Goal: Task Accomplishment & Management: Manage account settings

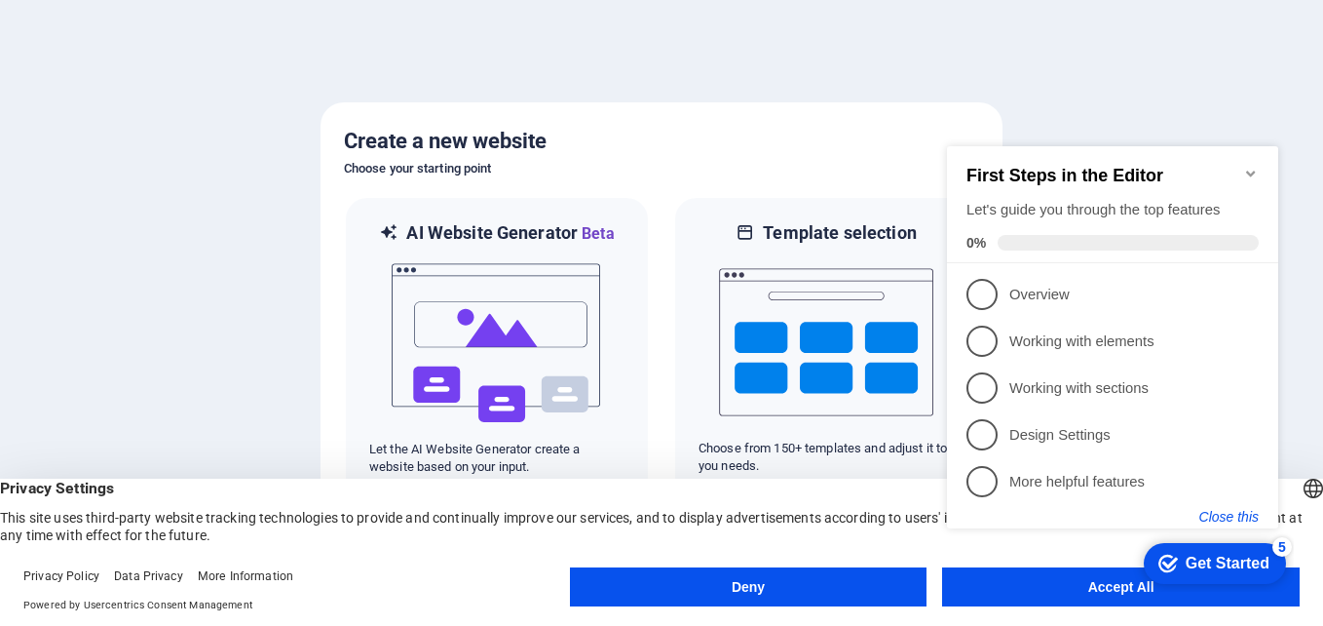
click at [1226, 511] on button "Close this" at bounding box center [1228, 517] width 59 height 16
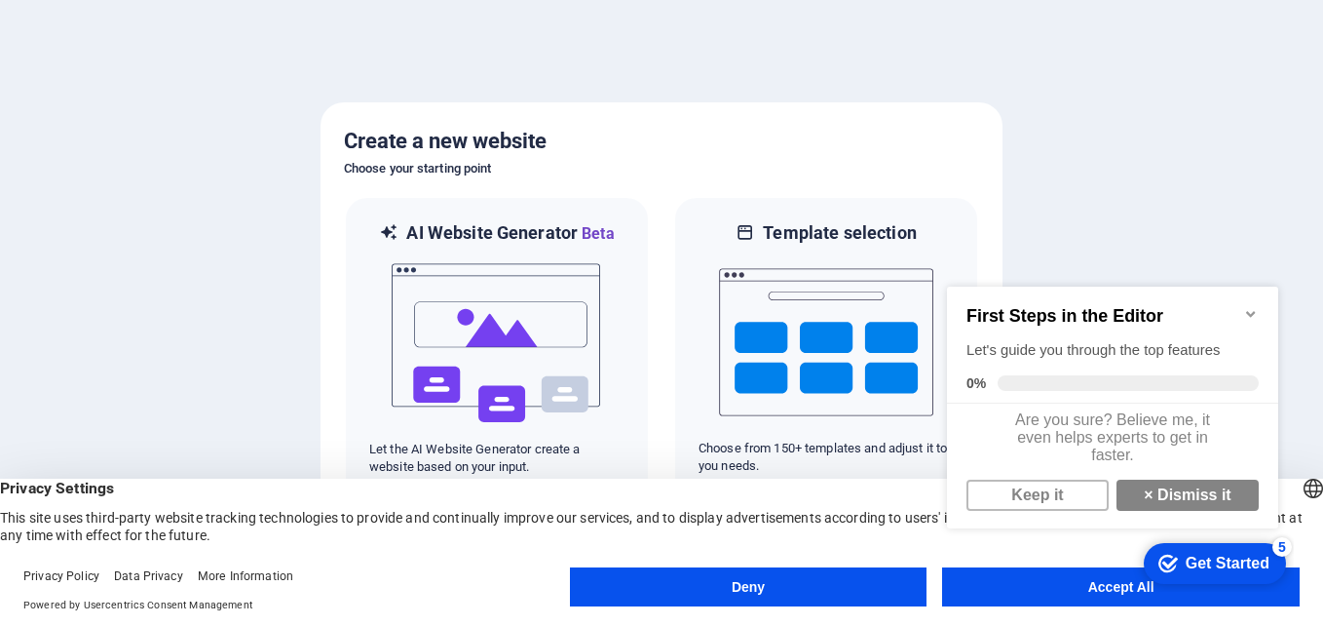
click at [1251, 306] on icon "Minimize checklist" at bounding box center [1251, 314] width 16 height 16
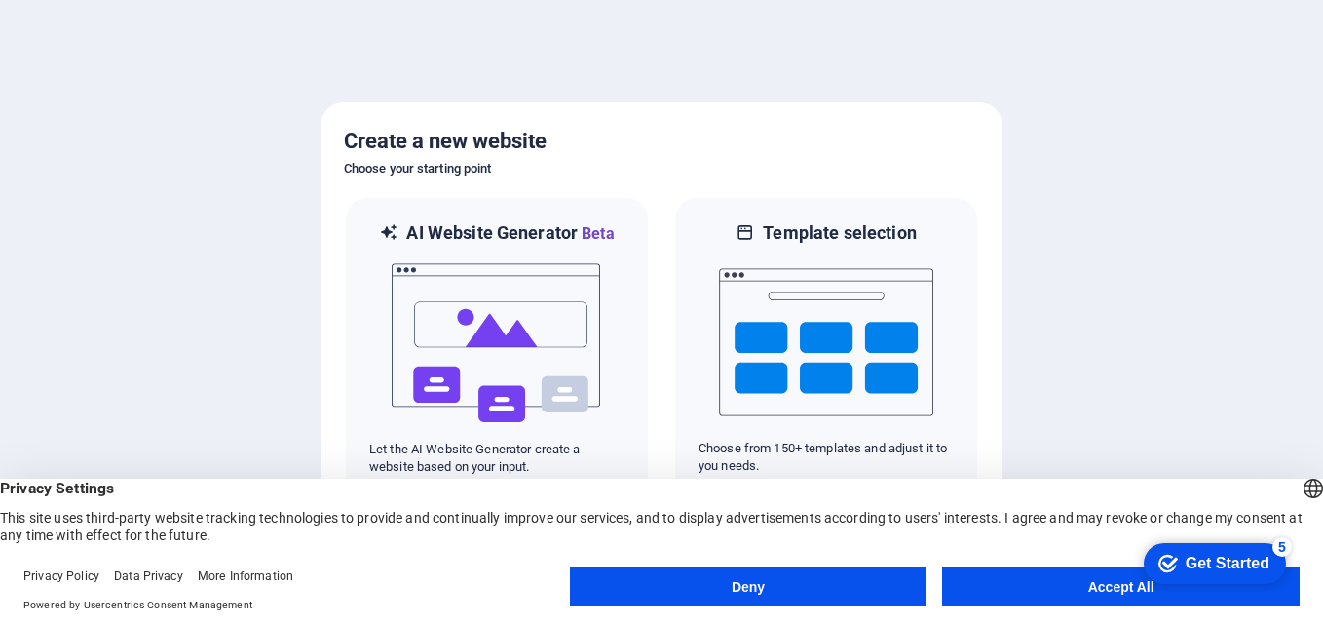
click at [1120, 581] on button "Accept All" at bounding box center [1121, 586] width 358 height 39
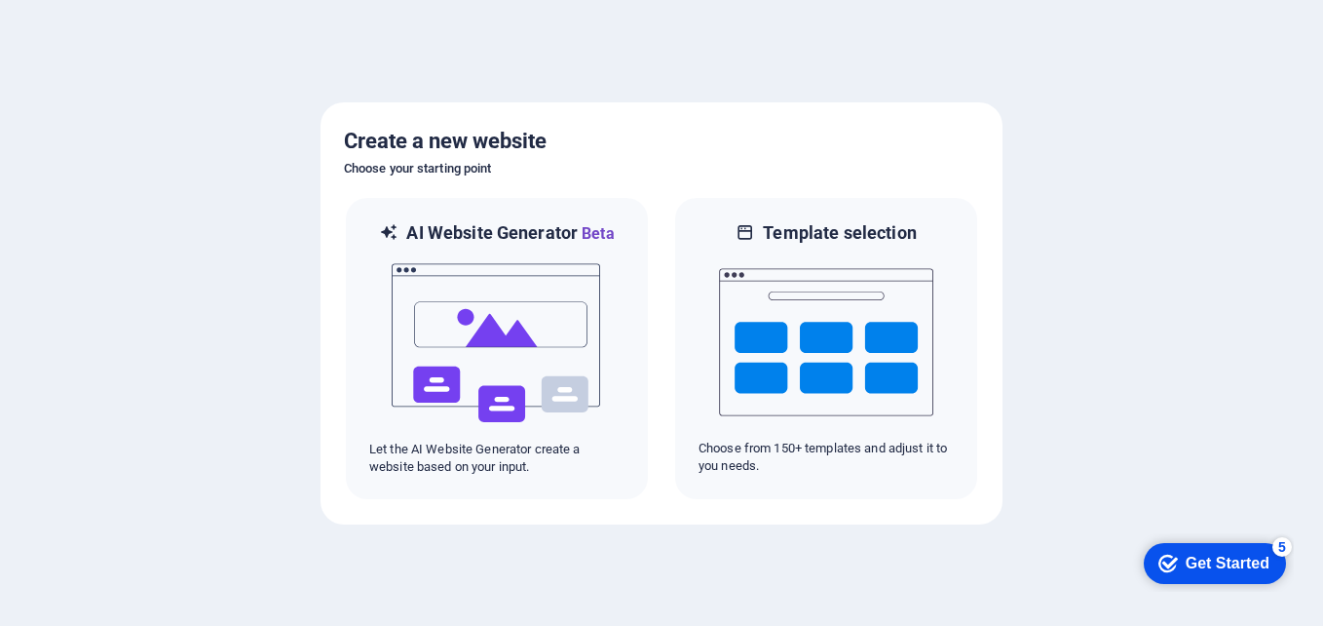
click at [903, 558] on div at bounding box center [661, 313] width 1323 height 626
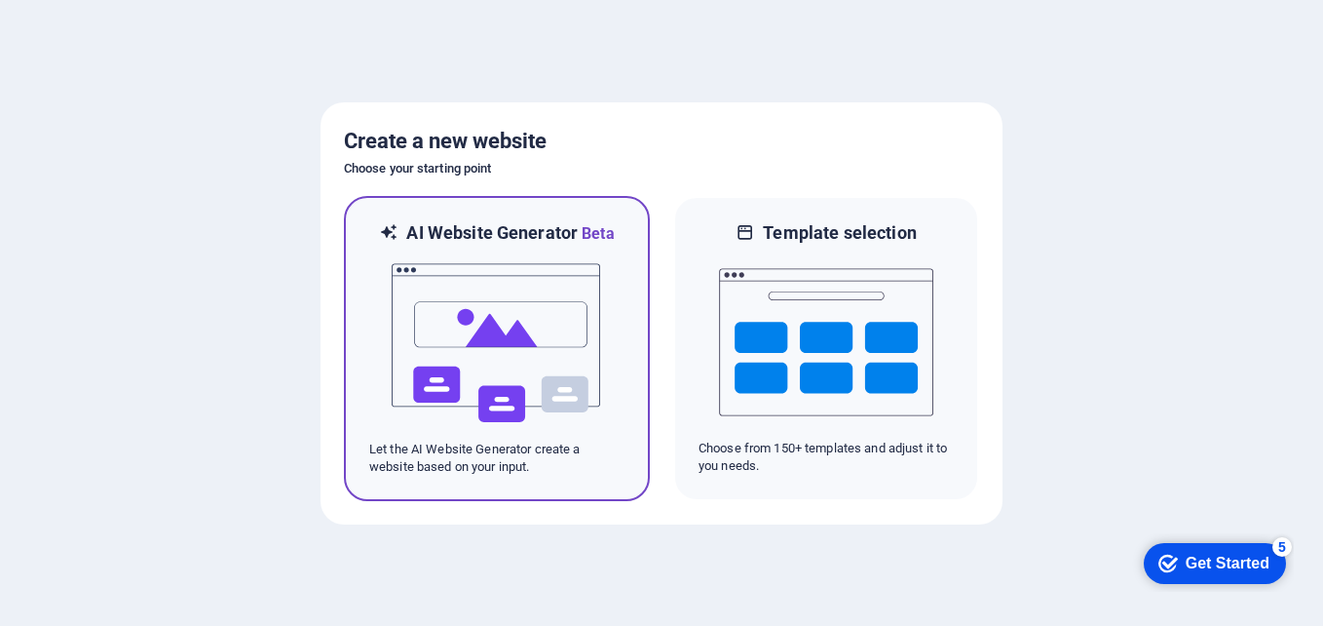
click at [562, 366] on img at bounding box center [497, 343] width 214 height 195
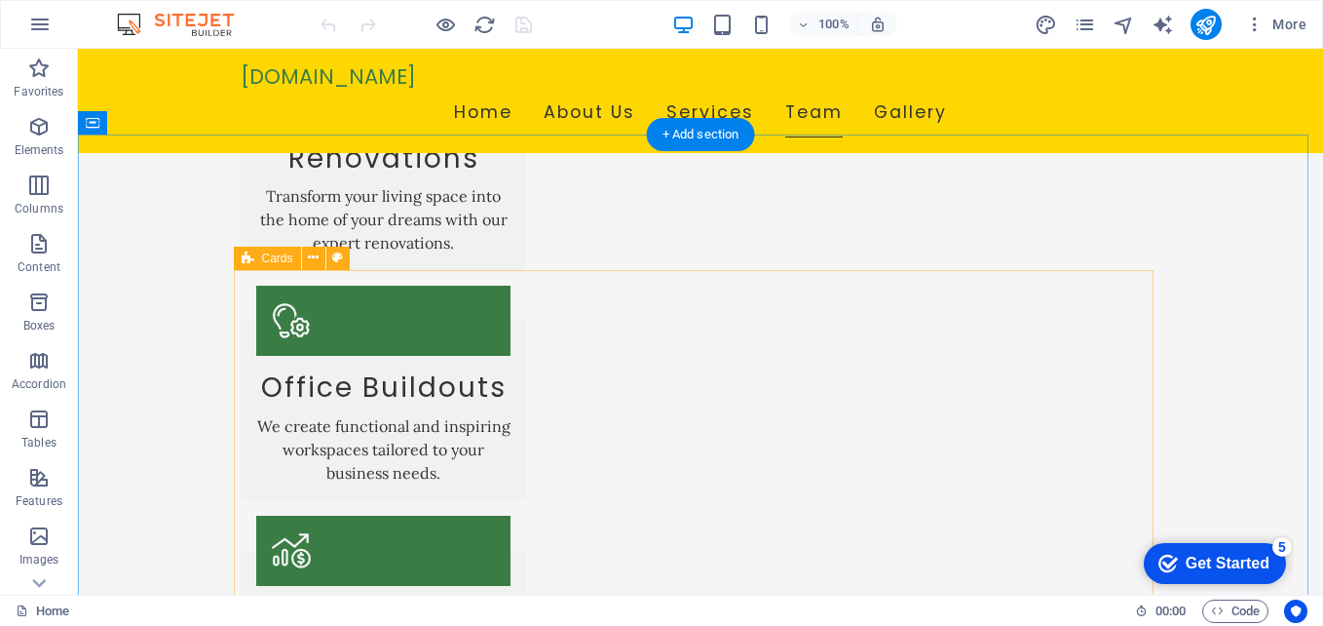
scroll to position [1267, 0]
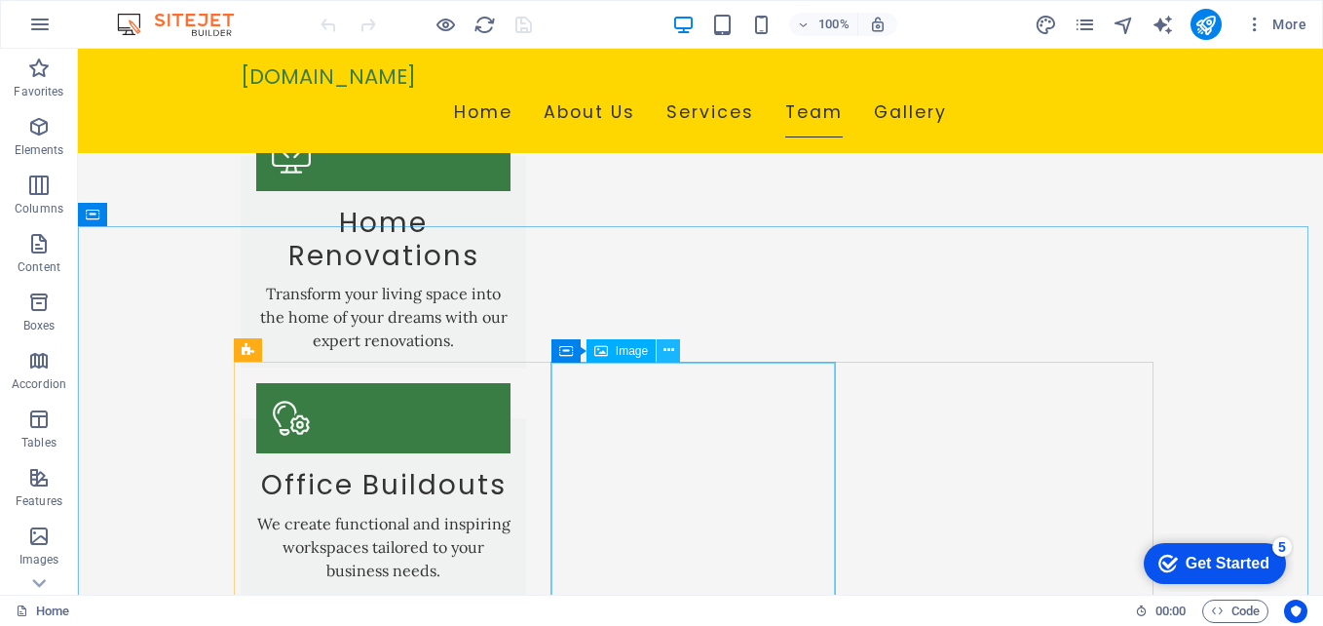
click at [674, 345] on button at bounding box center [668, 350] width 23 height 23
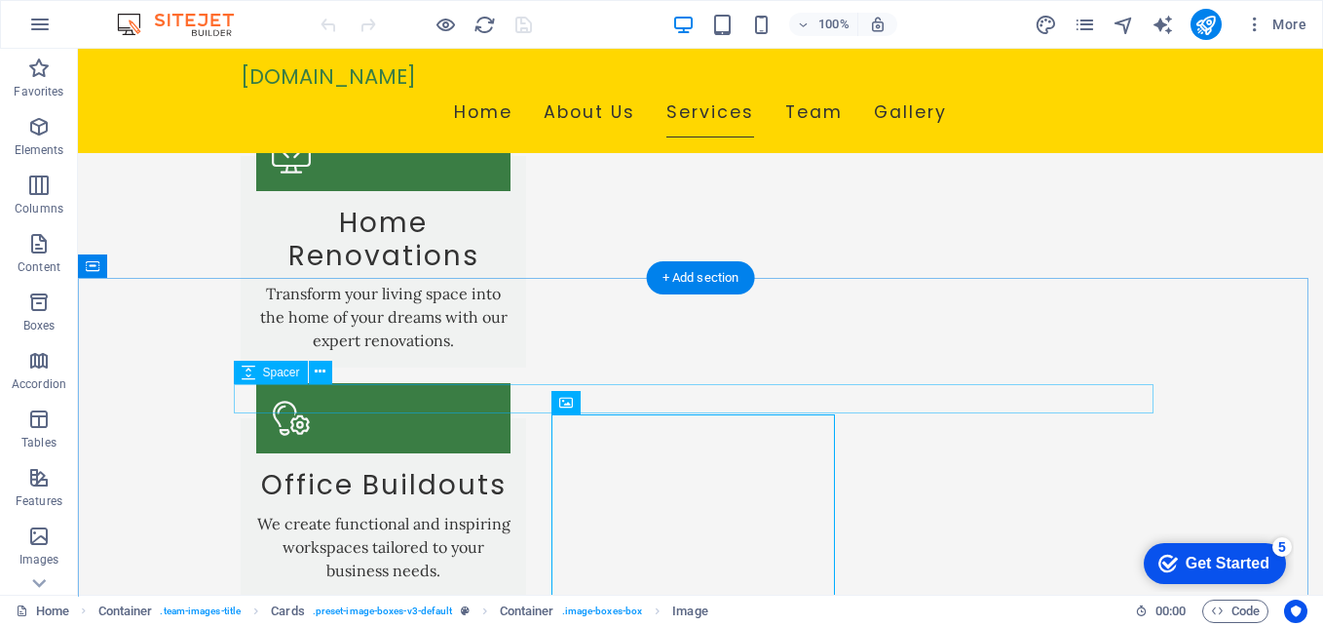
scroll to position [1169, 0]
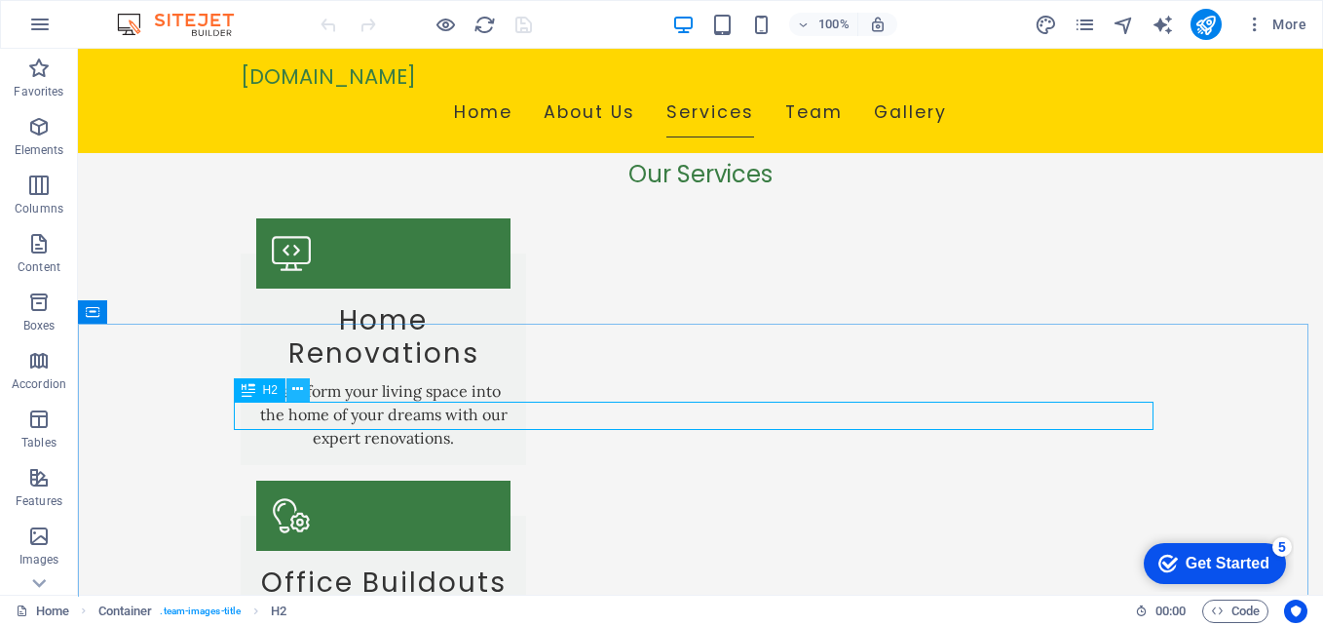
click at [306, 390] on button at bounding box center [297, 389] width 23 height 23
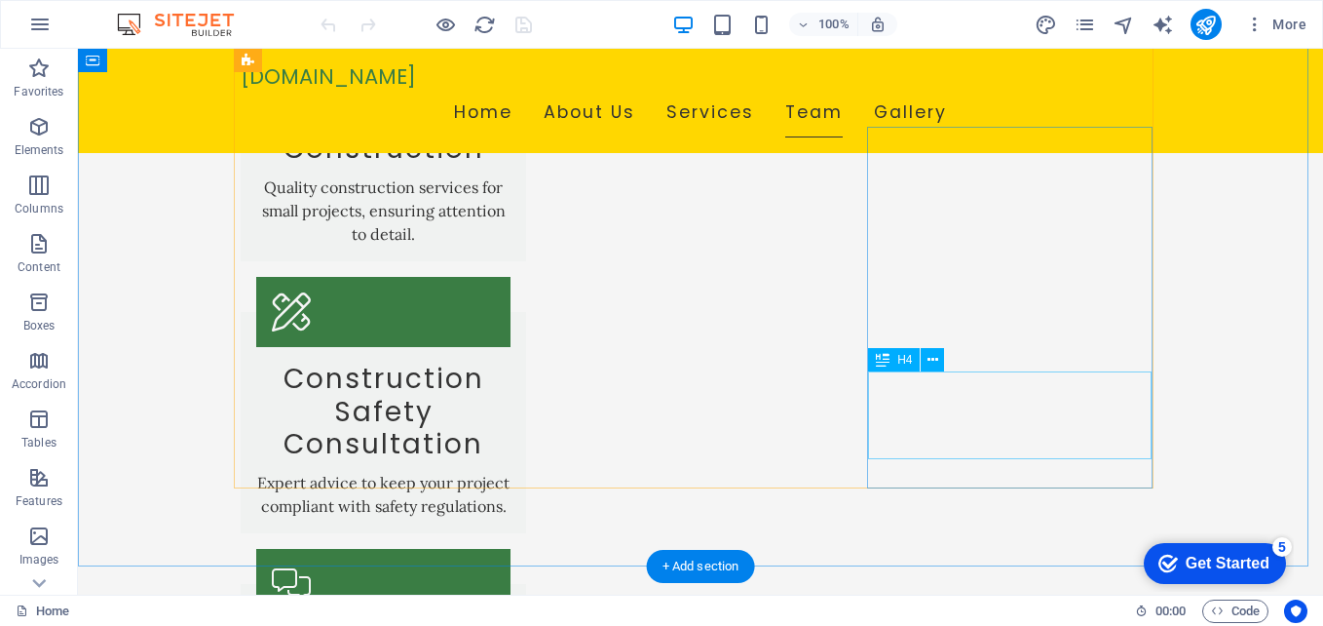
scroll to position [1949, 0]
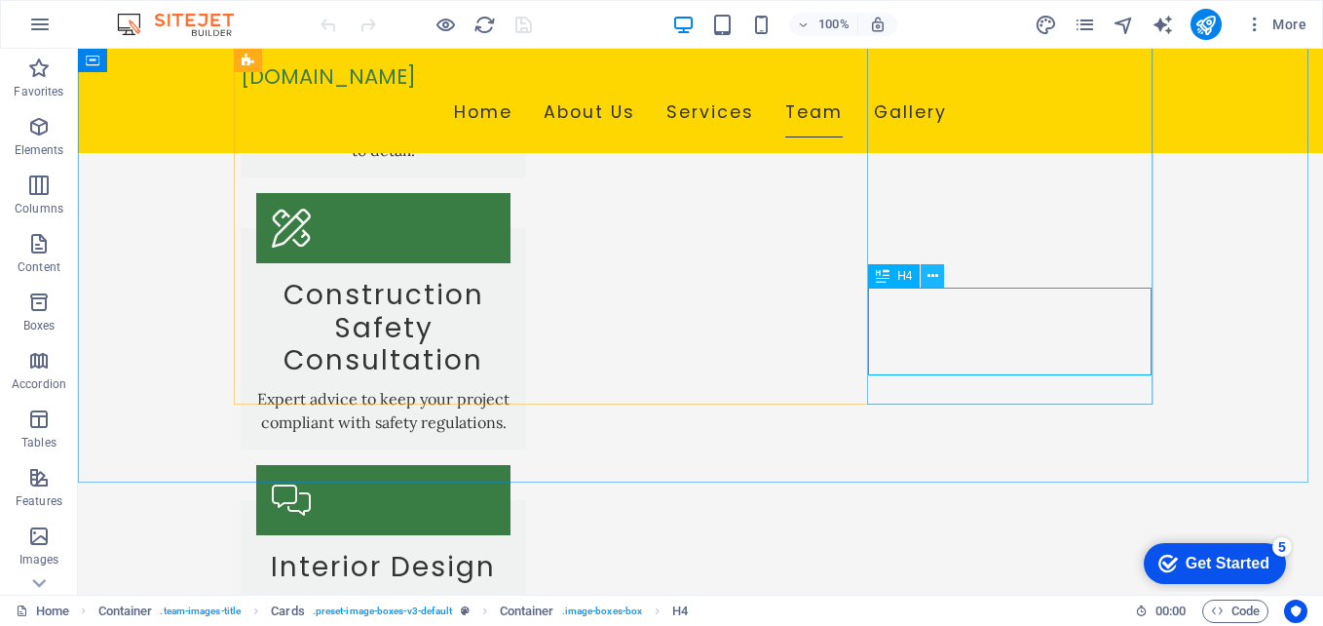
click at [930, 272] on icon at bounding box center [933, 276] width 11 height 20
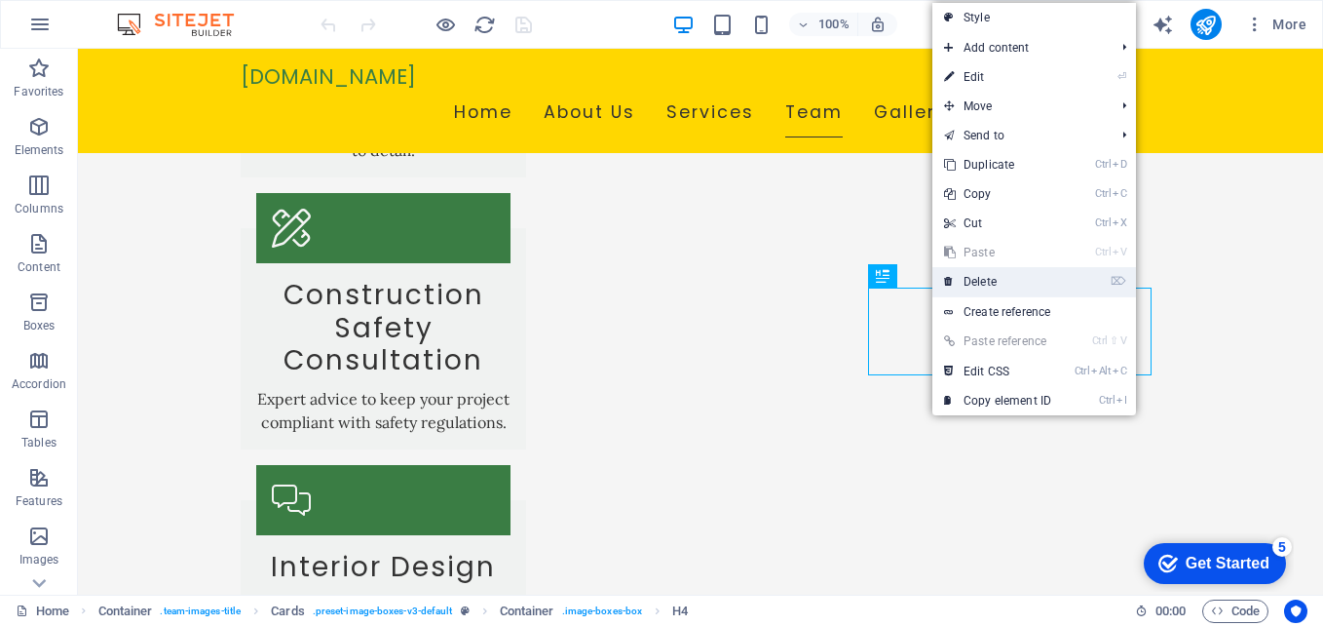
click at [978, 276] on link "⌦ Delete" at bounding box center [997, 281] width 131 height 29
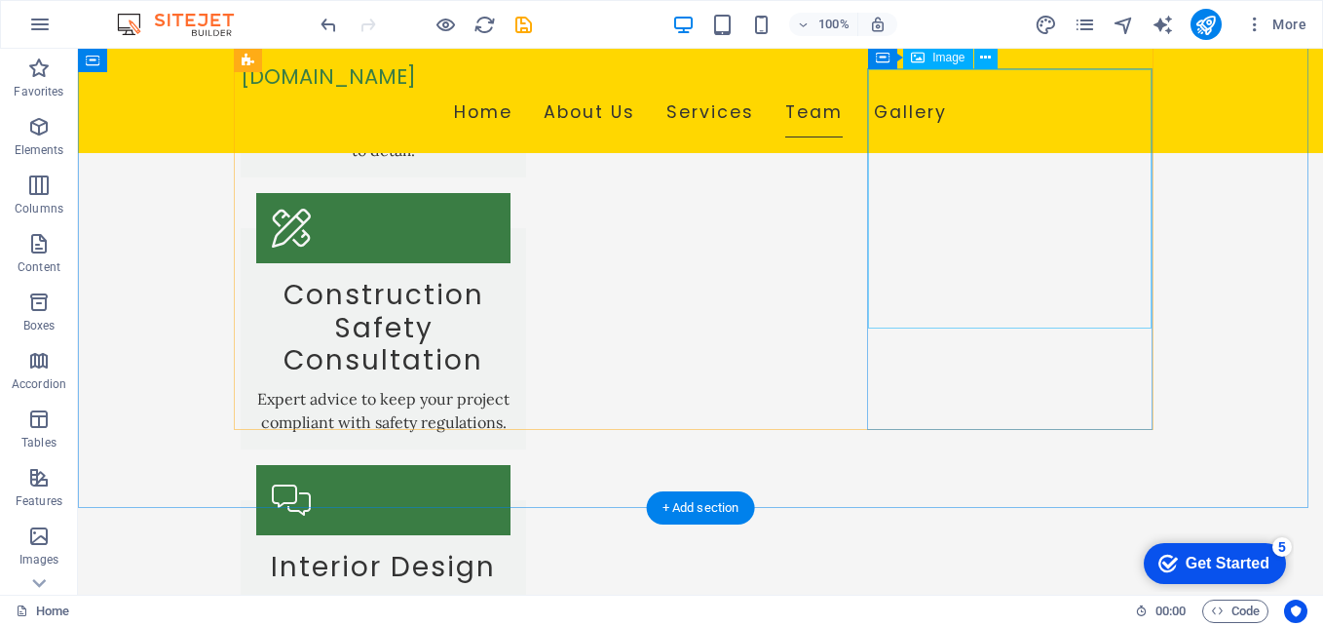
scroll to position [1754, 0]
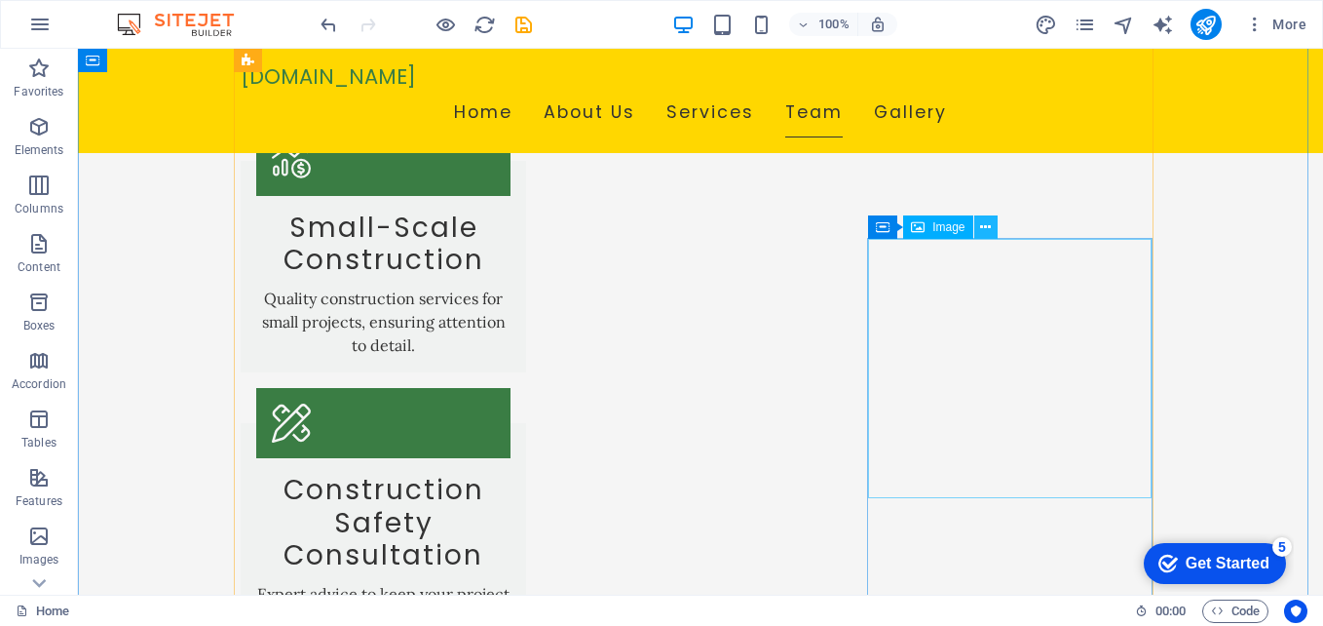
click at [984, 227] on icon at bounding box center [985, 227] width 11 height 20
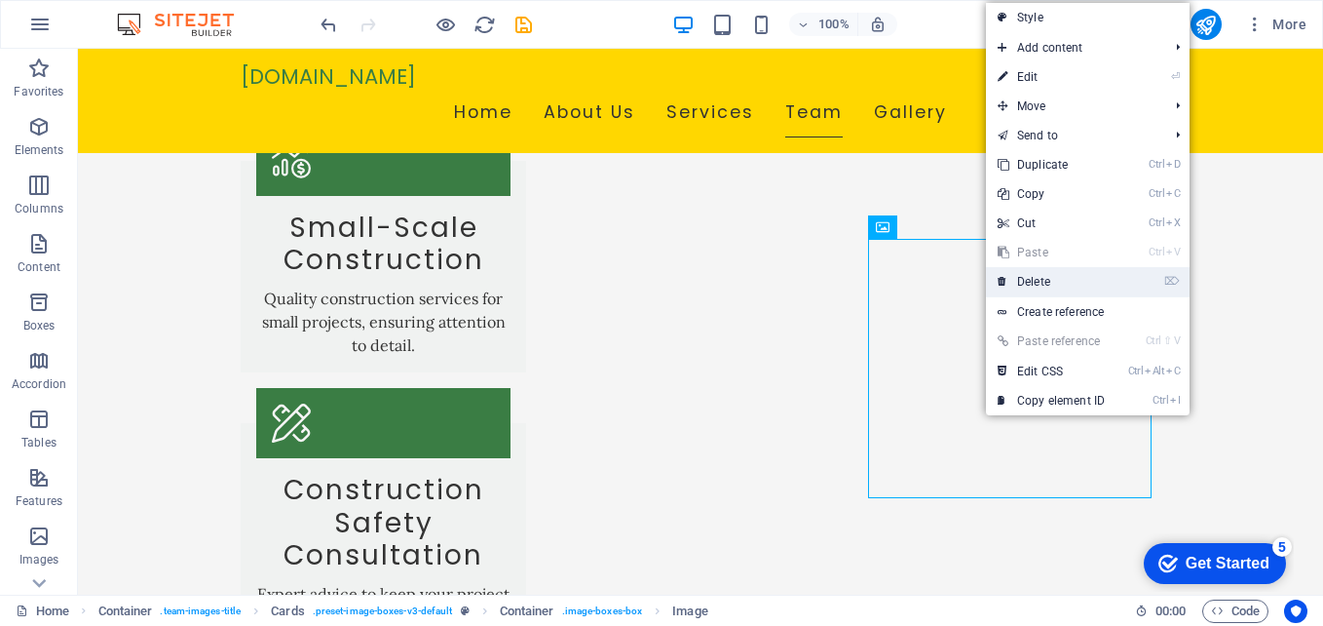
click at [1043, 279] on link "⌦ Delete" at bounding box center [1051, 281] width 131 height 29
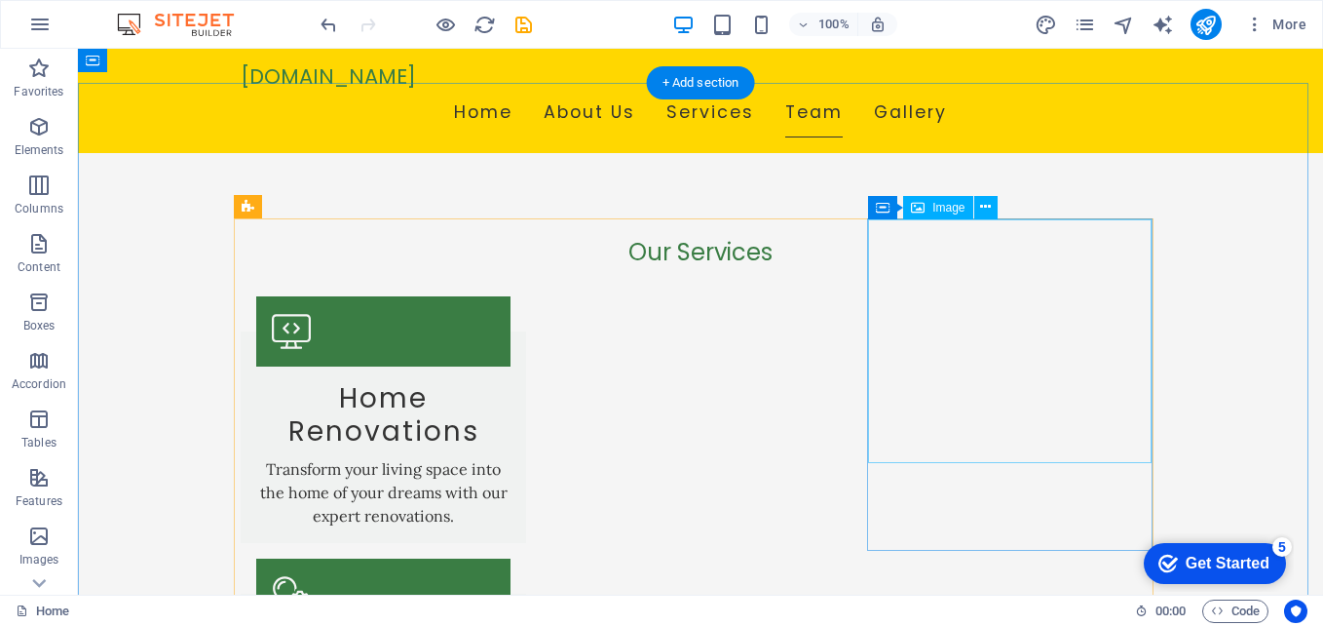
scroll to position [1072, 0]
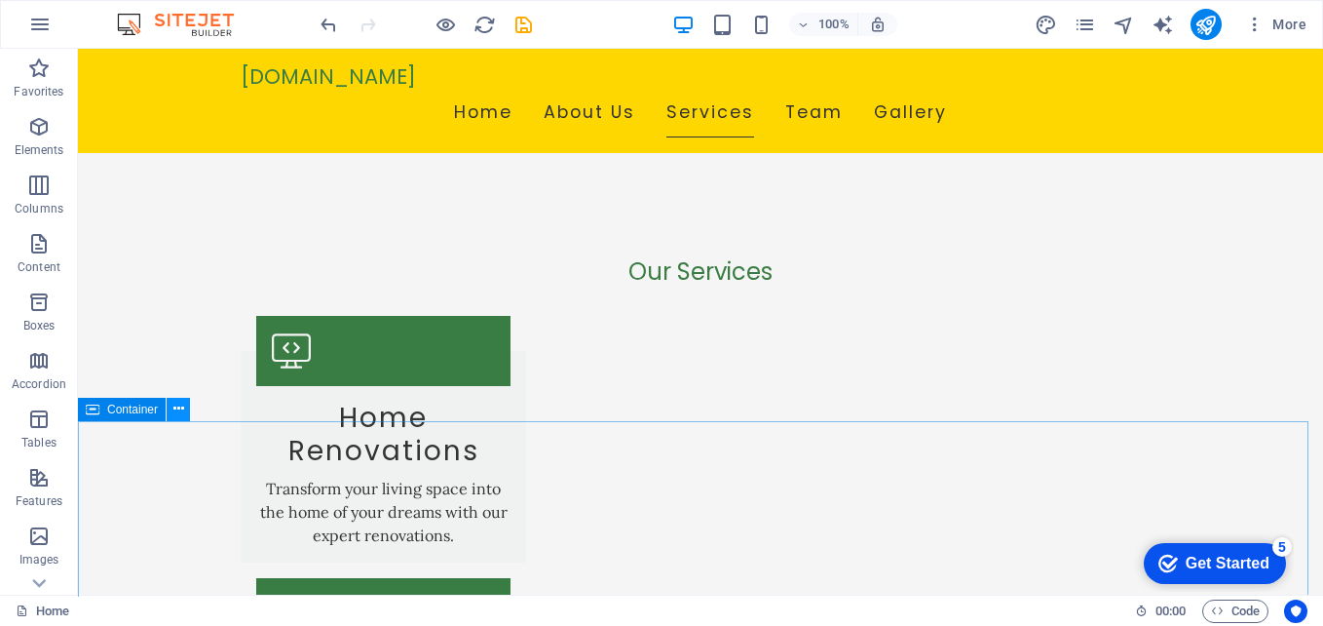
click at [175, 405] on icon at bounding box center [178, 409] width 11 height 20
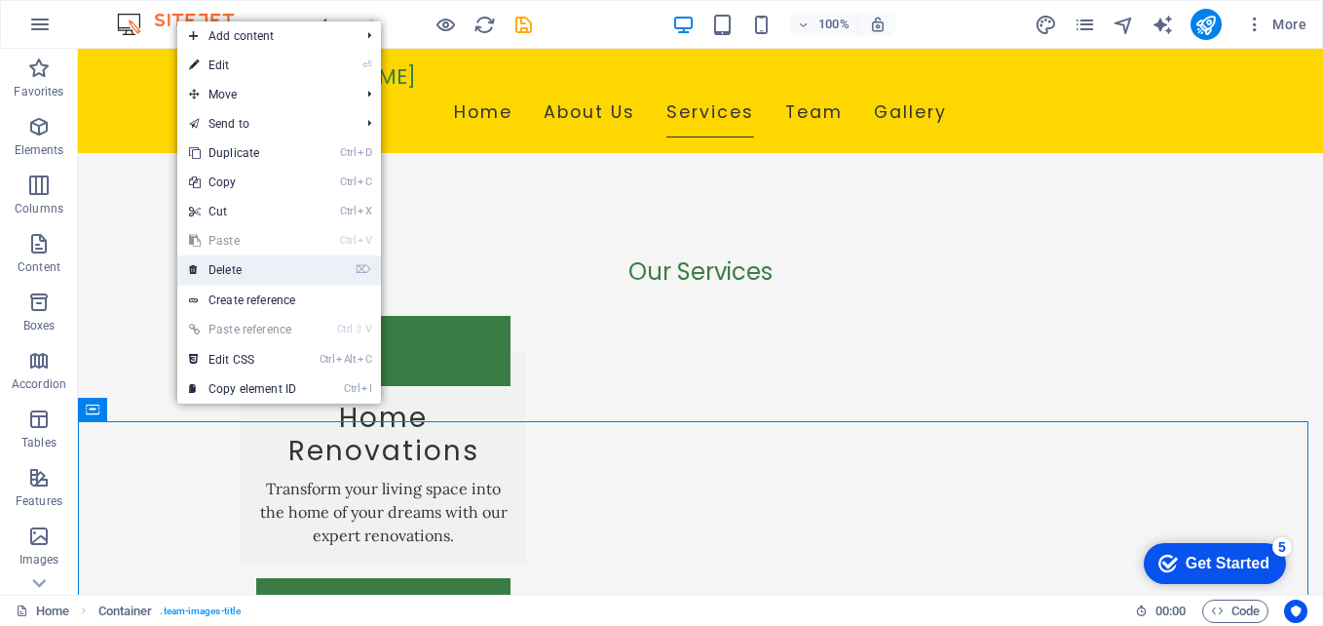
click at [223, 268] on link "⌦ Delete" at bounding box center [242, 269] width 131 height 29
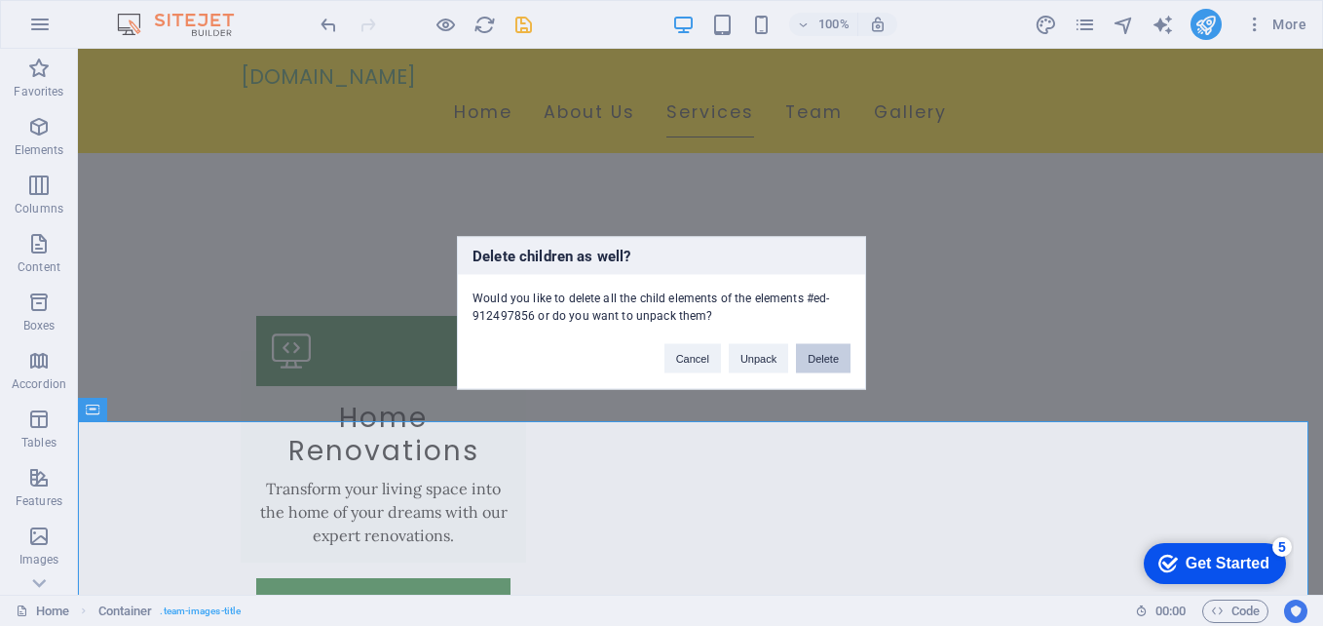
click at [810, 354] on button "Delete" at bounding box center [823, 358] width 55 height 29
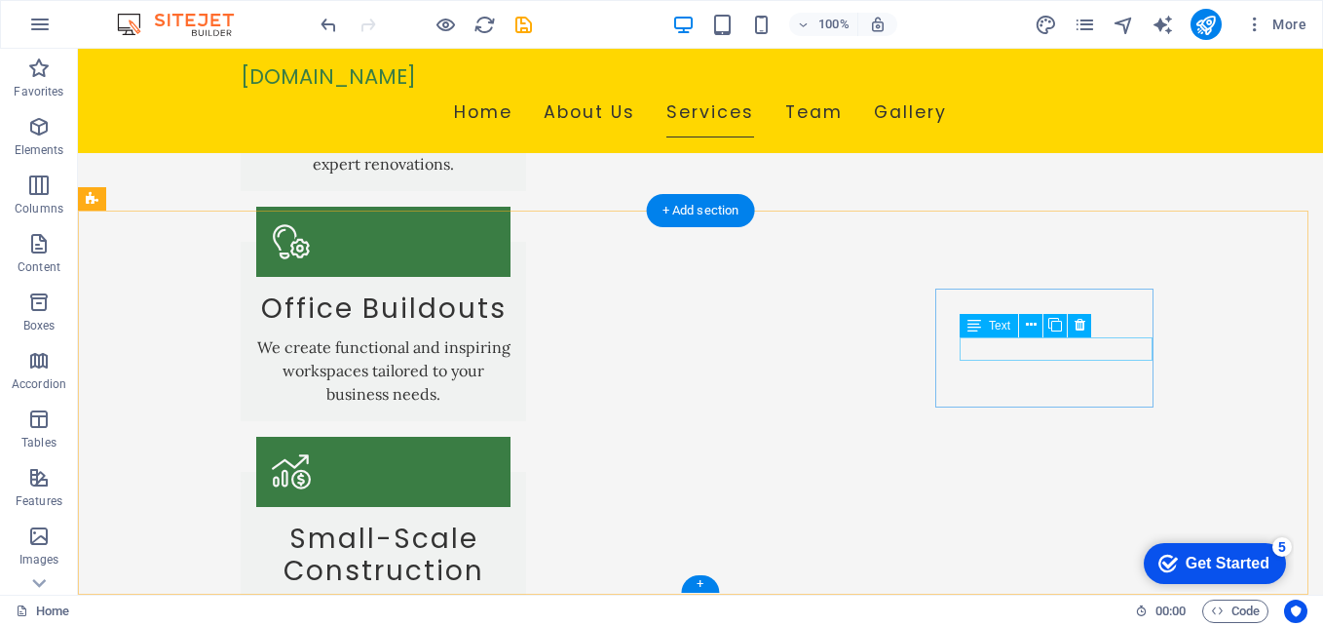
scroll to position [1522, 0]
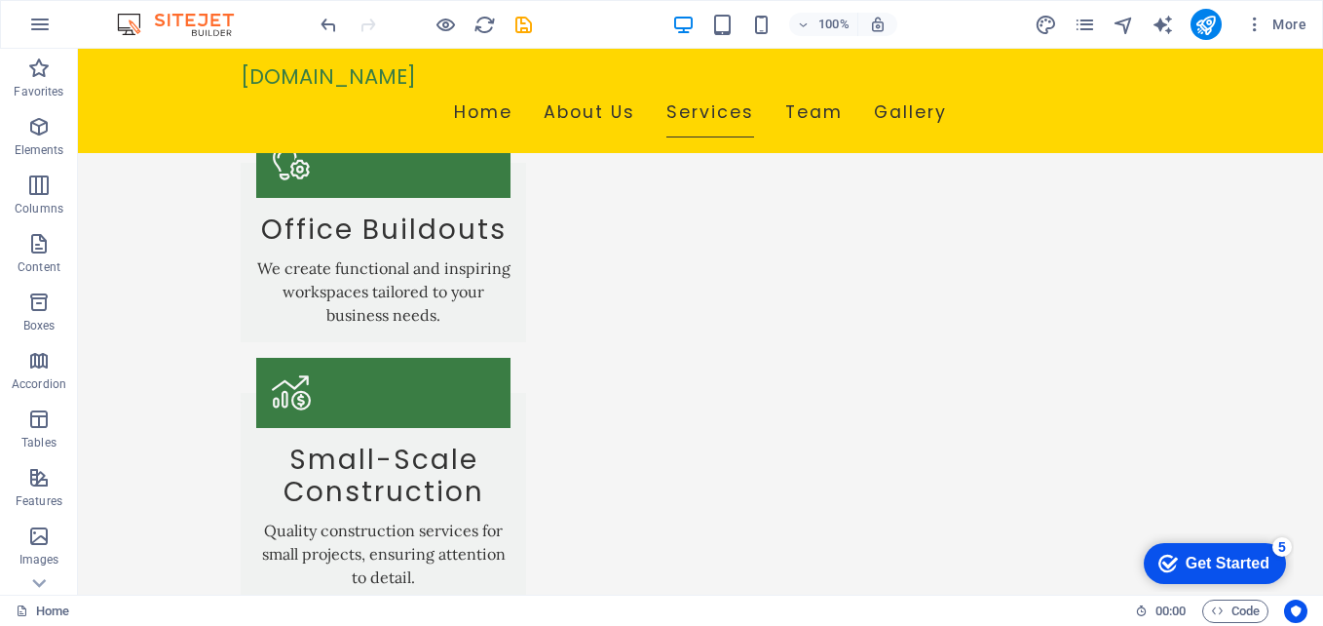
click at [1186, 557] on div "Get Started" at bounding box center [1228, 563] width 84 height 18
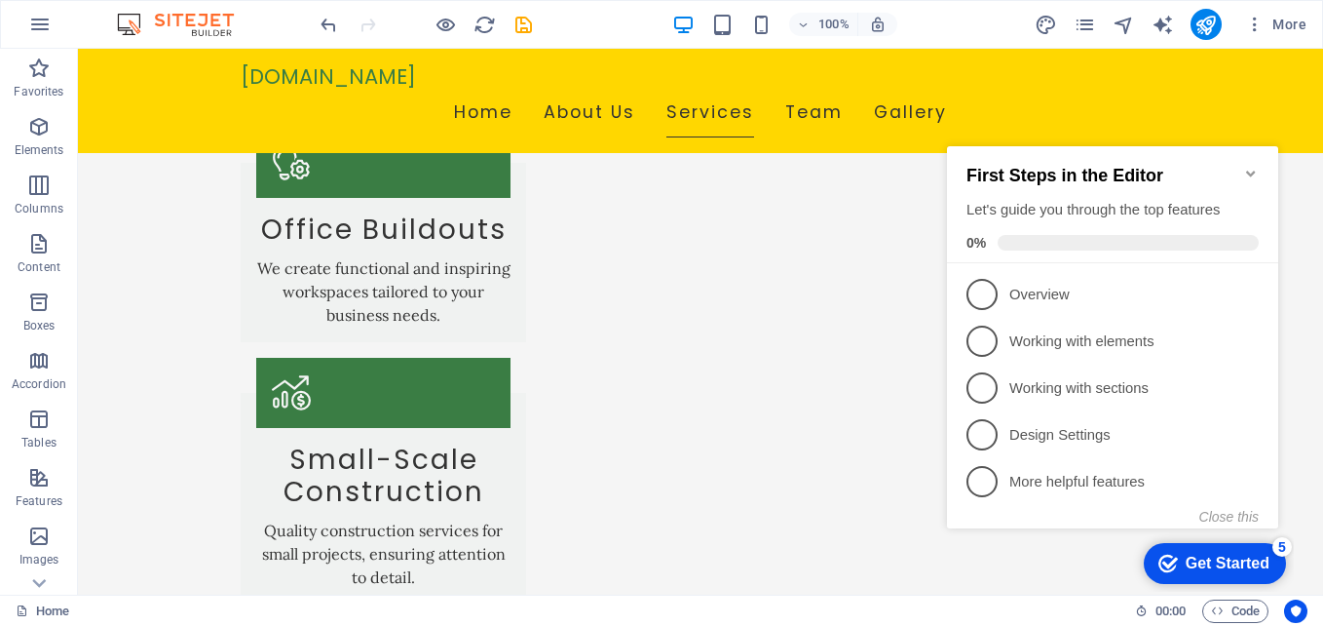
click at [1093, 568] on div "checkmark Get Started 5 First Steps in the Editor Let's guide you through the t…" at bounding box center [1116, 356] width 355 height 471
click at [1292, 363] on div "checkmark Get Started 5 First Steps in the Editor Let's guide you through the t…" at bounding box center [1116, 356] width 355 height 471
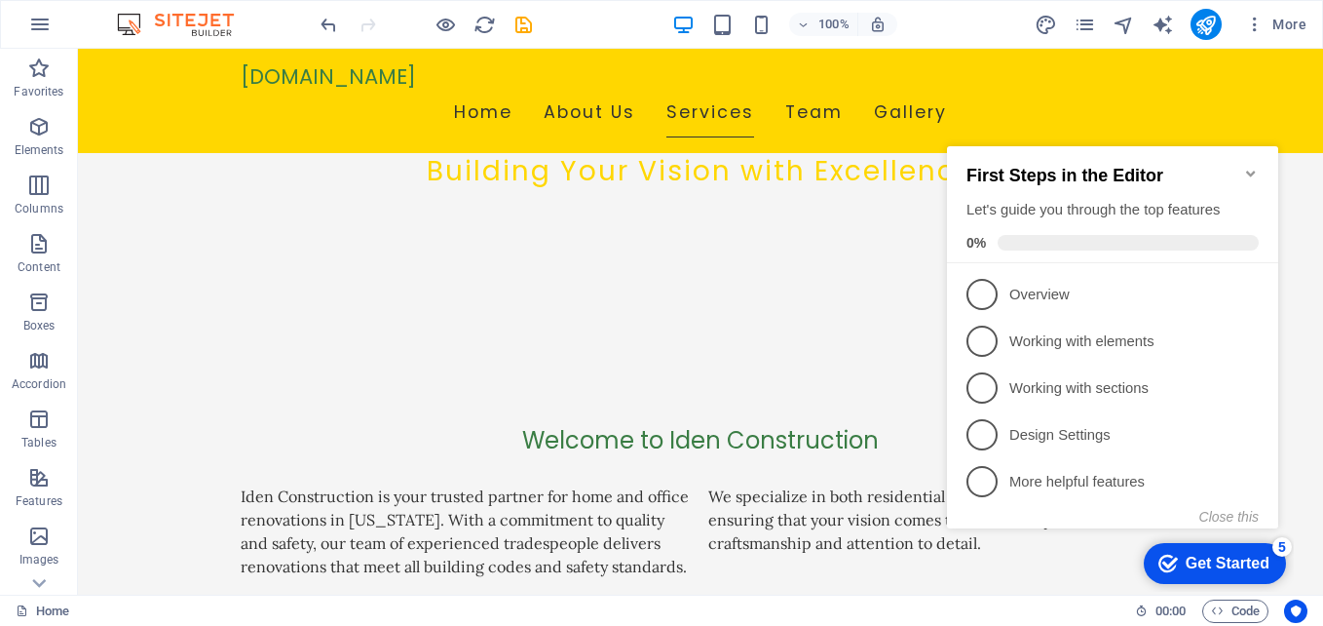
scroll to position [0, 0]
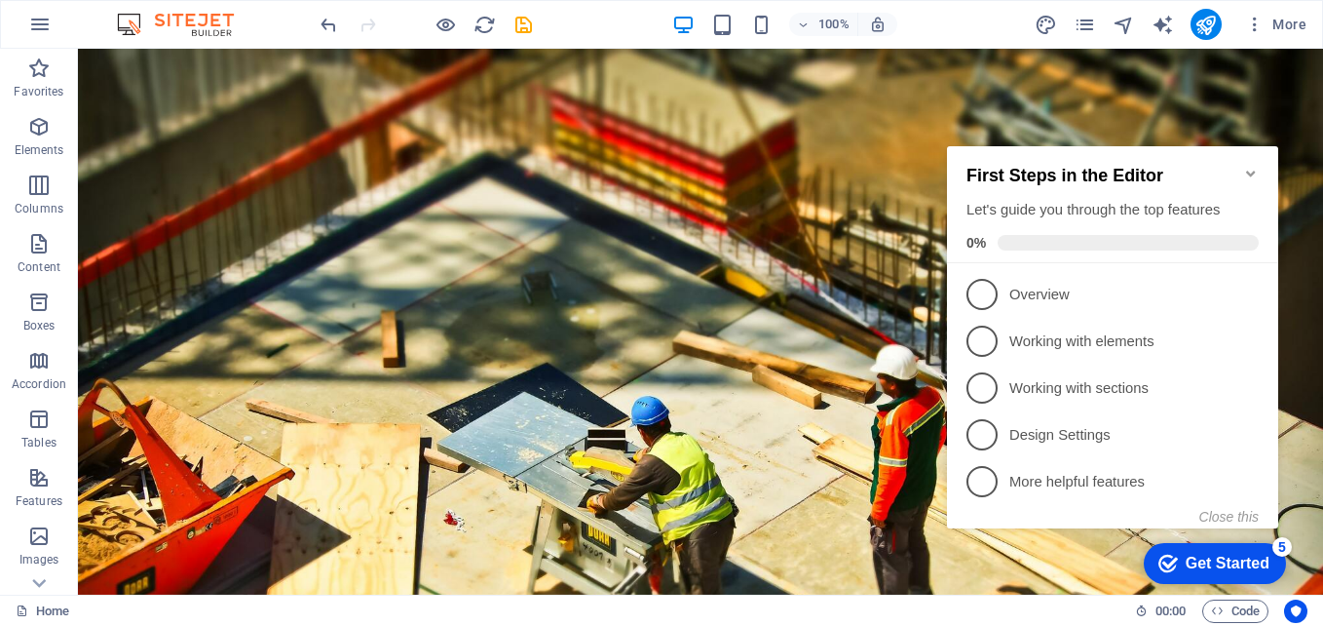
click at [1247, 155] on div "First Steps in the Editor Let's guide you through the top features 0%" at bounding box center [1112, 204] width 331 height 117
click at [1246, 167] on div "First Steps in the Editor Let's guide you through the top features 0%" at bounding box center [1112, 204] width 331 height 117
click at [1246, 166] on icon "Minimize checklist" at bounding box center [1251, 174] width 16 height 16
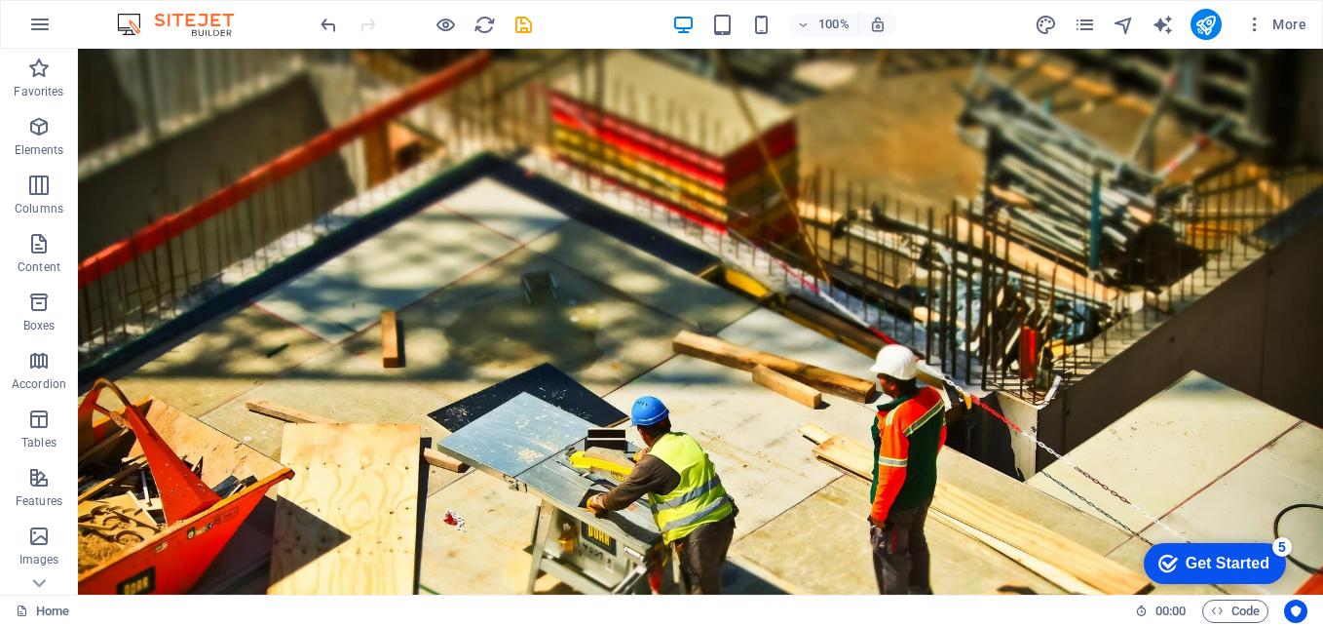
click at [930, 22] on div "100% More" at bounding box center [816, 24] width 998 height 31
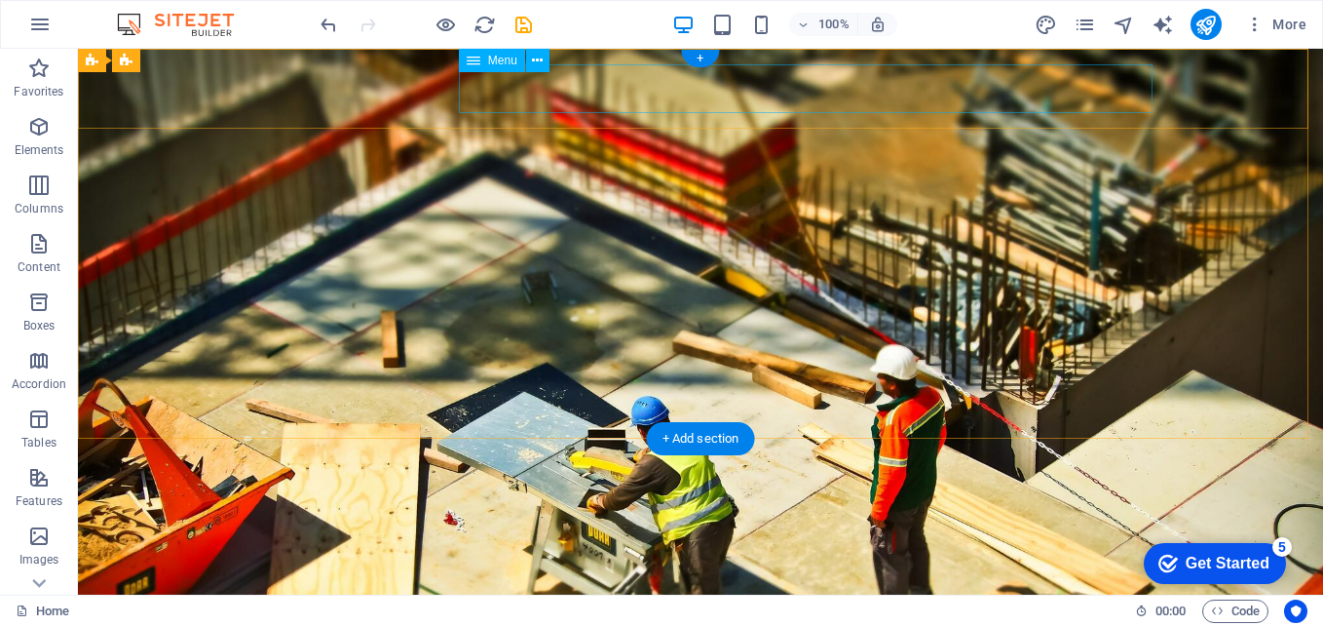
click at [707, 595] on nav "Home About Us Services Team Gallery" at bounding box center [701, 619] width 920 height 49
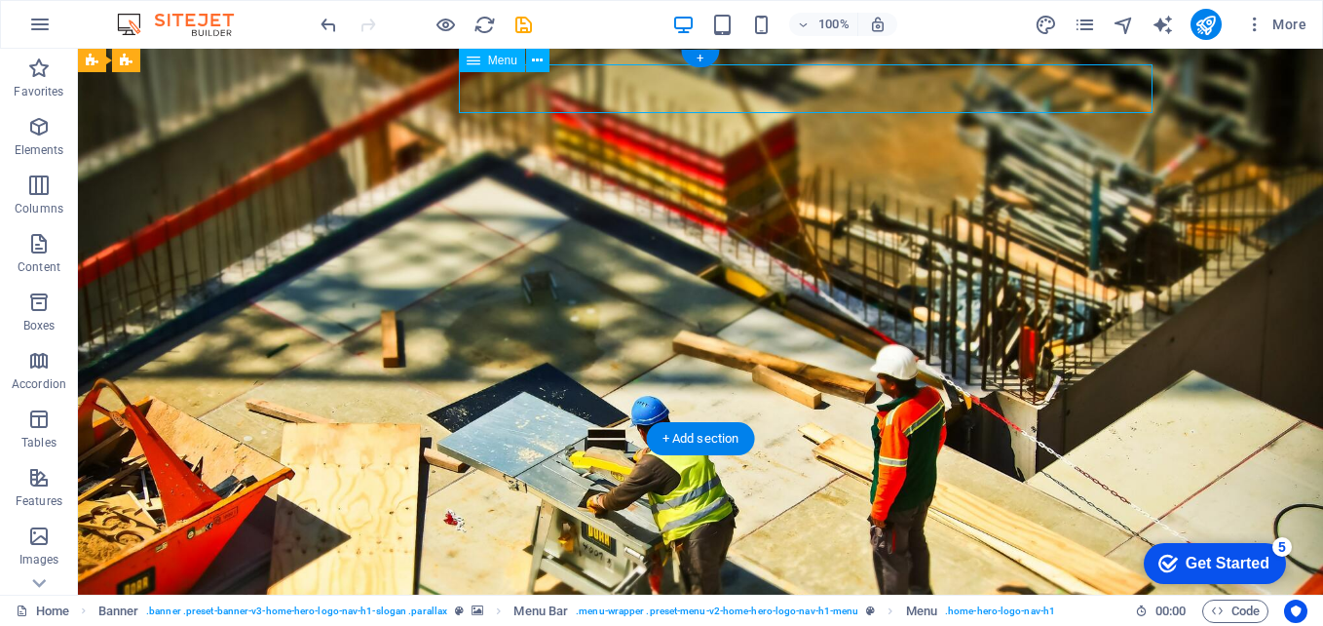
click at [704, 595] on nav "Home About Us Services Team Gallery" at bounding box center [701, 619] width 920 height 49
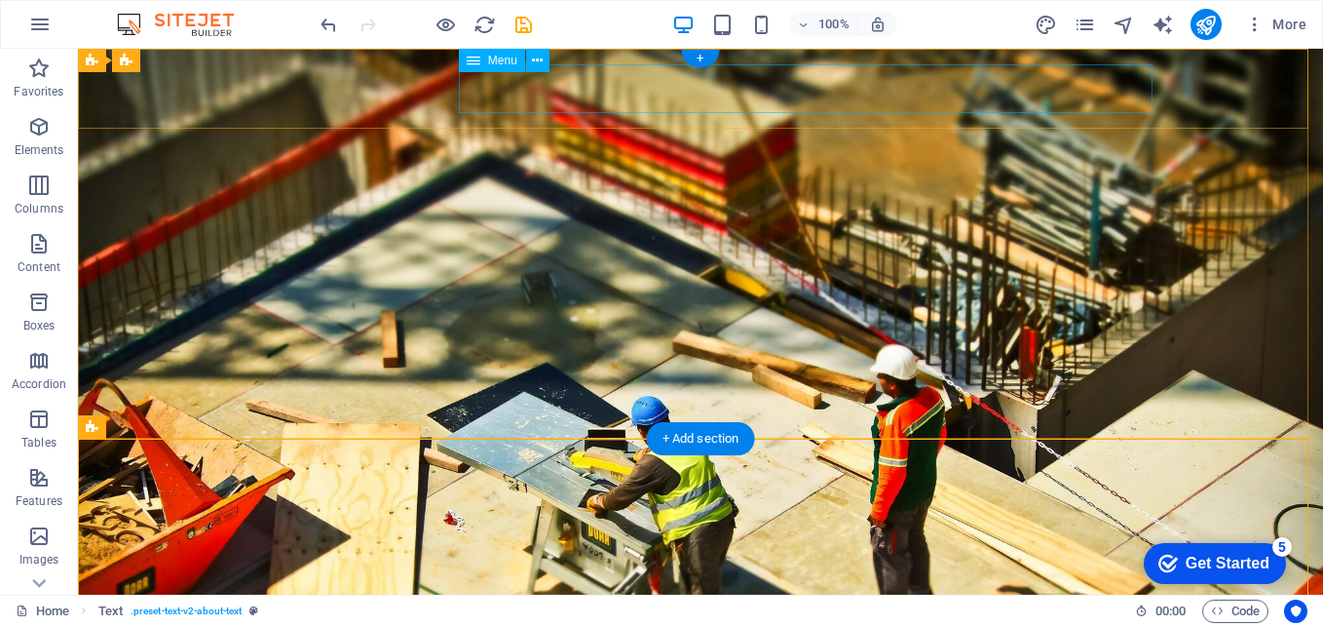
click at [915, 595] on nav "Home About Us Services Team Gallery" at bounding box center [701, 619] width 920 height 49
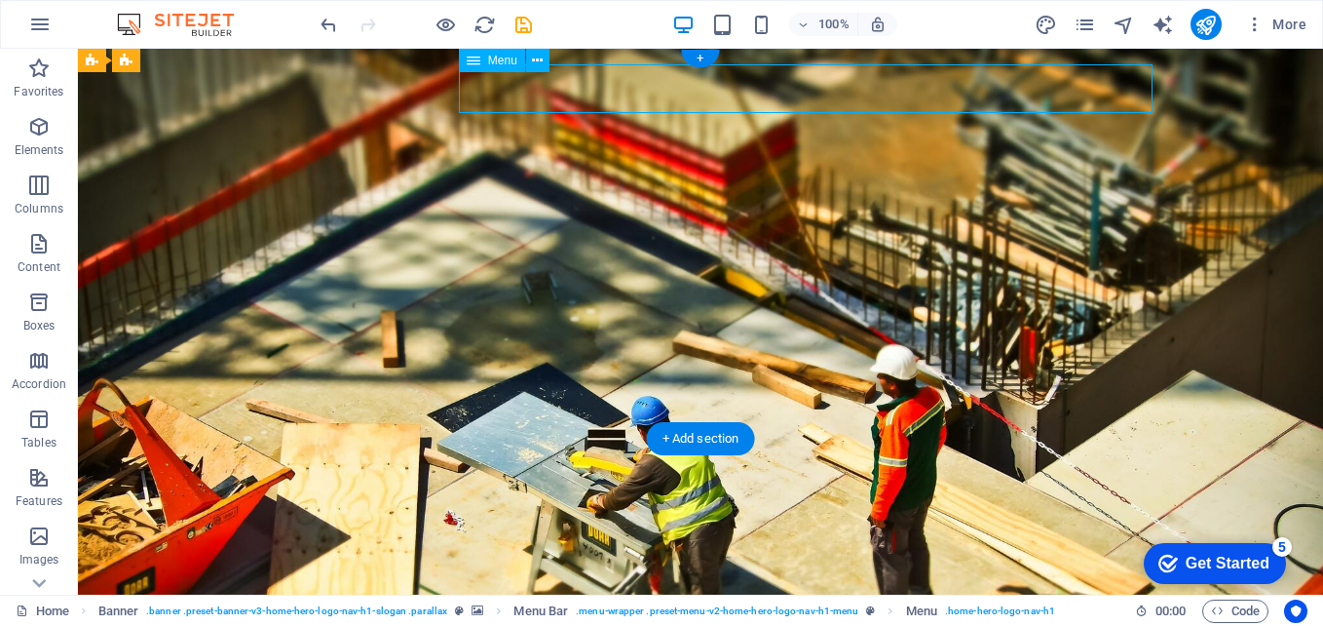
click at [915, 595] on nav "Home About Us Services Team Gallery" at bounding box center [701, 619] width 920 height 49
select select
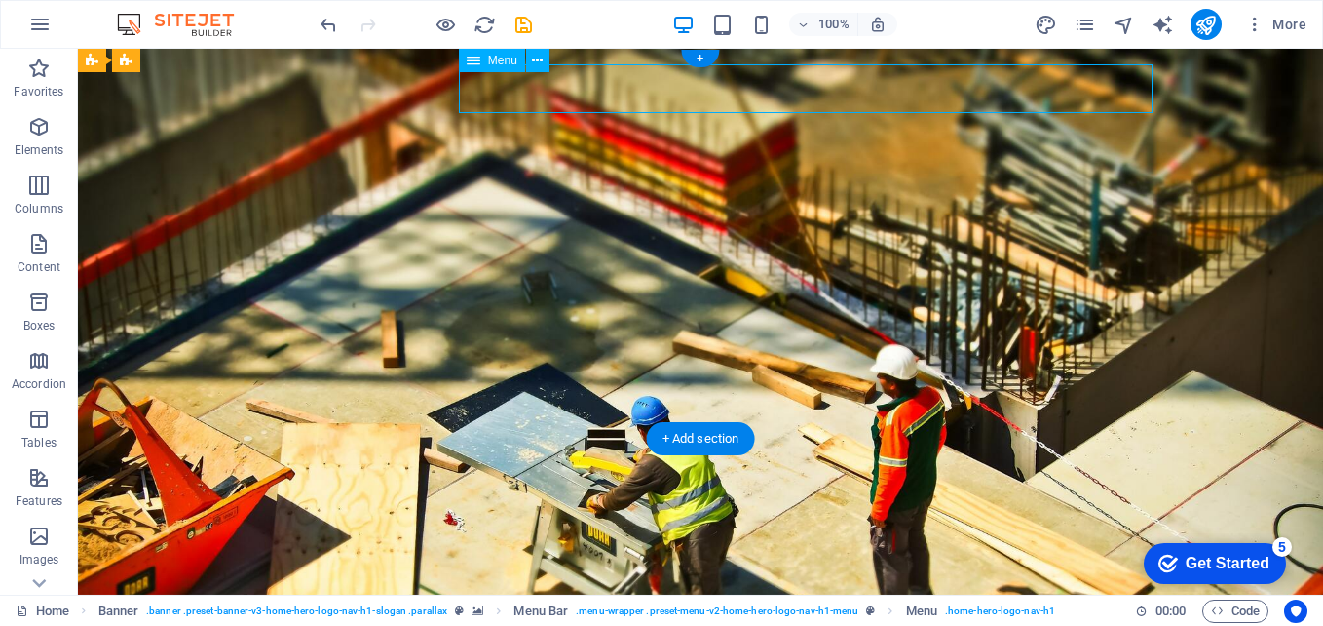
select select
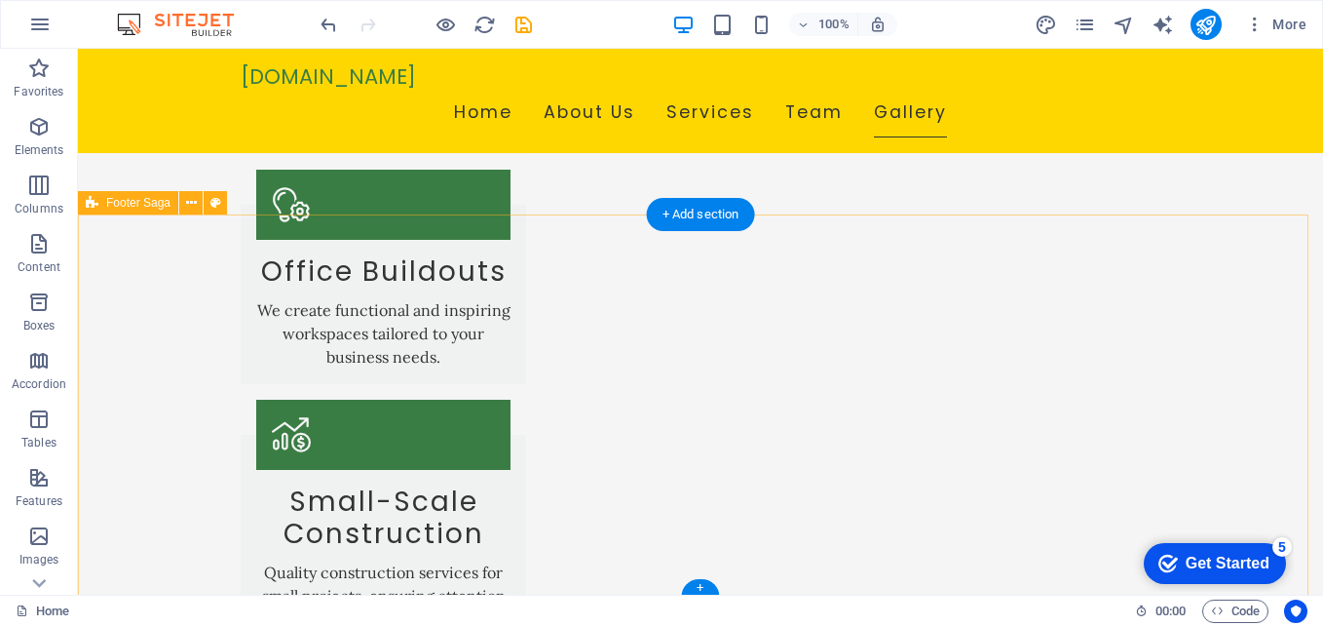
scroll to position [1522, 0]
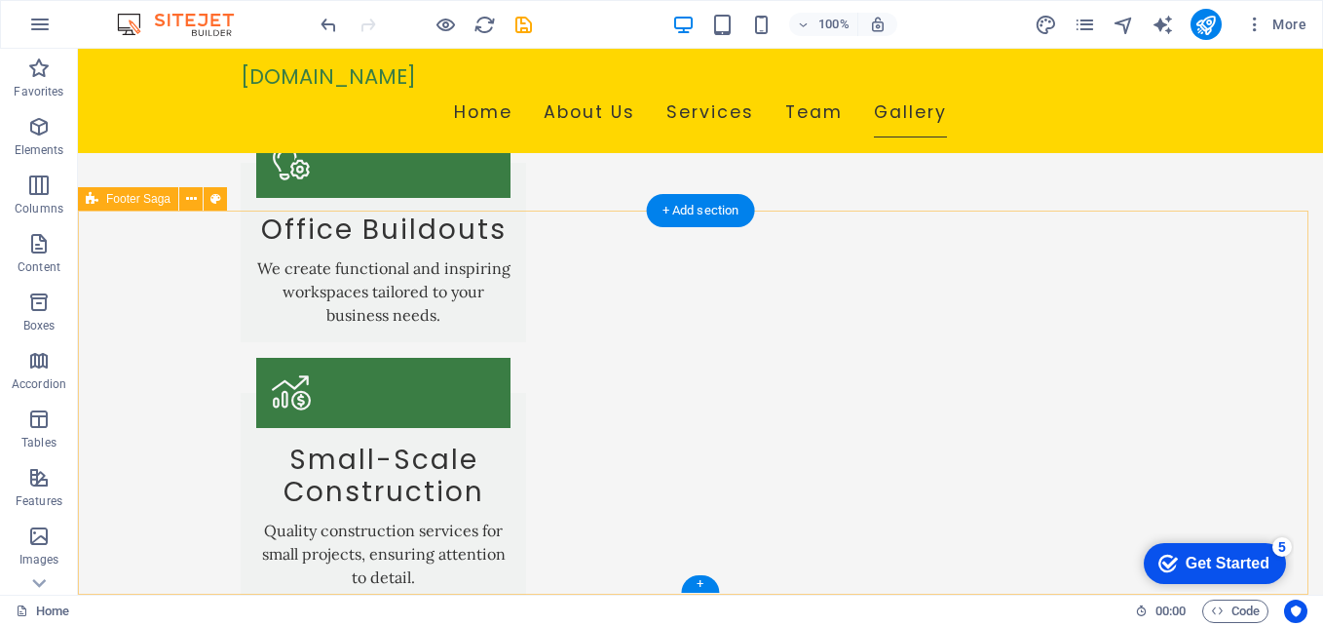
drag, startPoint x: 457, startPoint y: 510, endPoint x: 443, endPoint y: 493, distance: 21.5
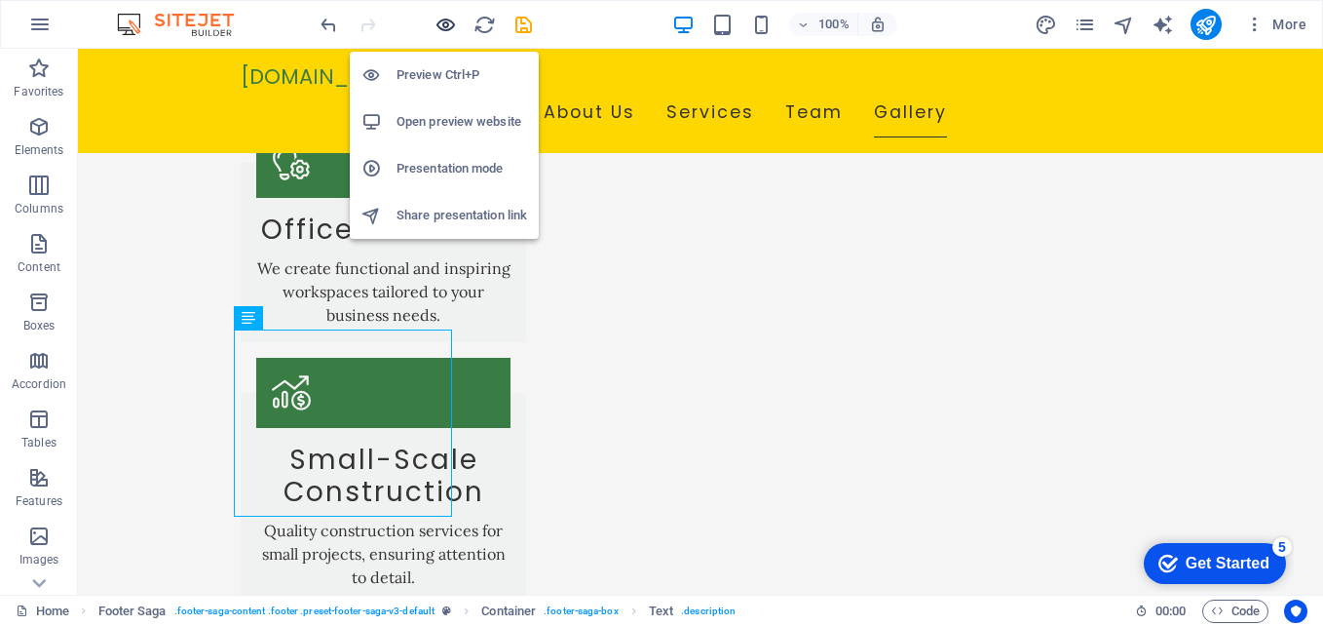
click at [445, 22] on icon "button" at bounding box center [446, 25] width 22 height 22
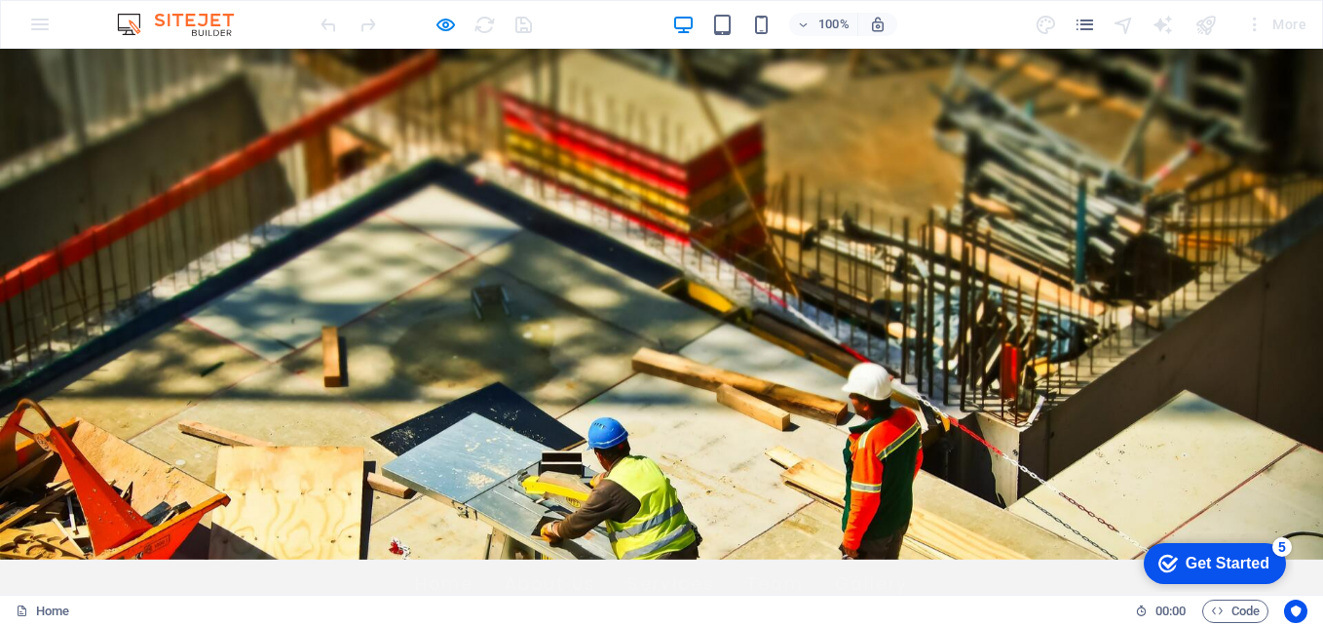
scroll to position [0, 0]
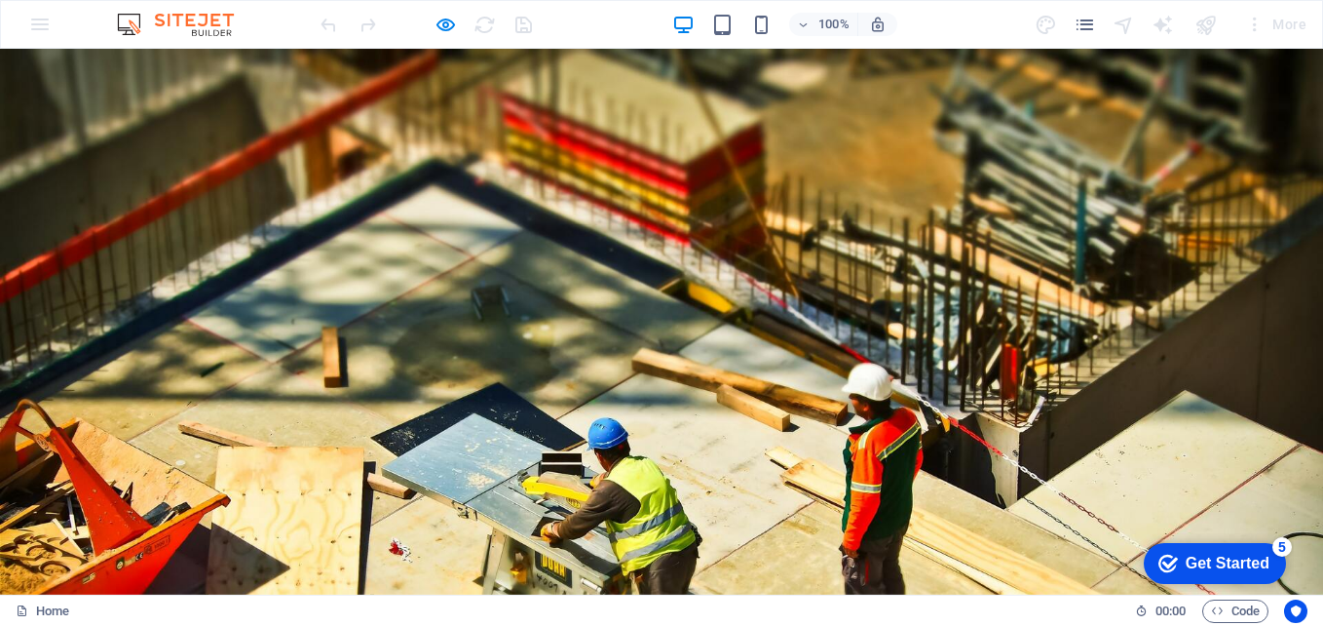
click at [474, 595] on link "Home" at bounding box center [444, 619] width 58 height 49
click at [596, 595] on link "About Us" at bounding box center [551, 619] width 92 height 49
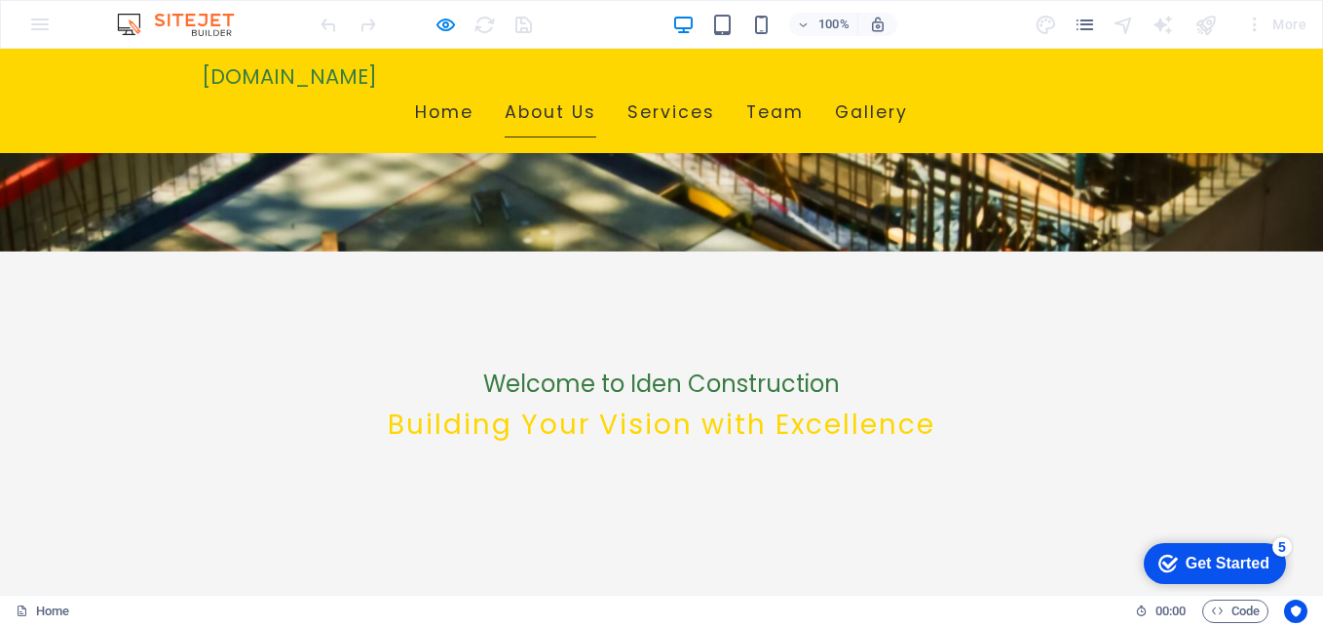
scroll to position [310, 0]
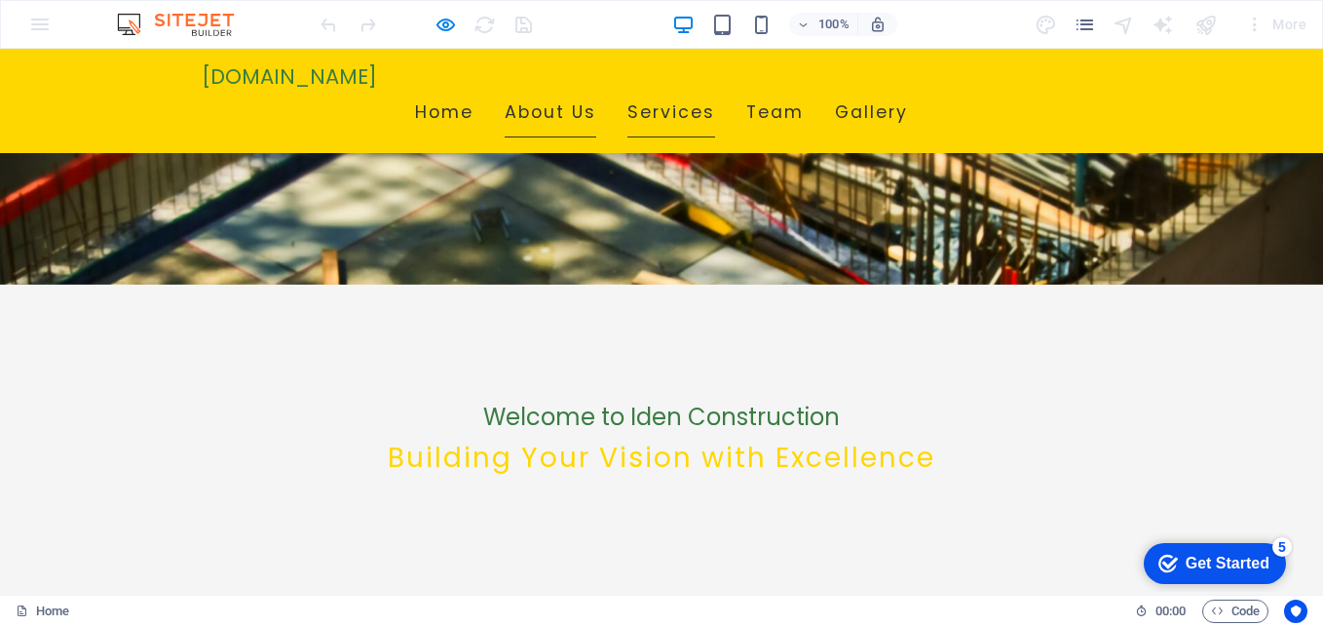
click at [715, 93] on link "Services" at bounding box center [671, 113] width 88 height 49
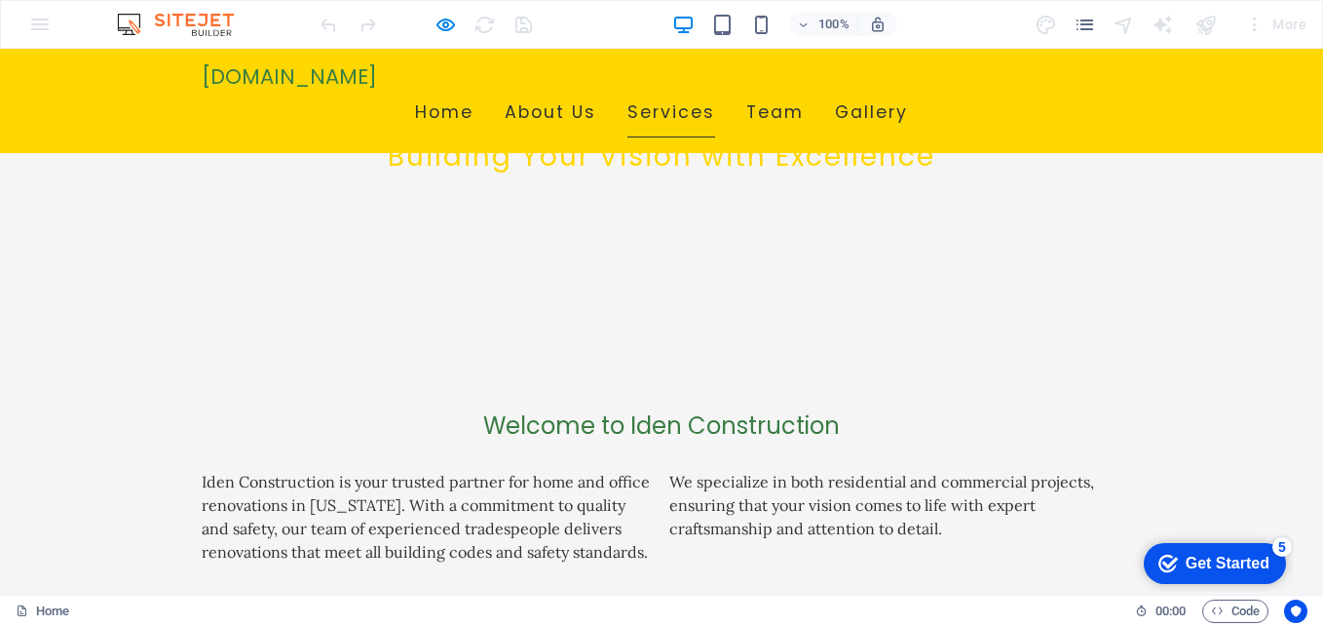
scroll to position [617, 0]
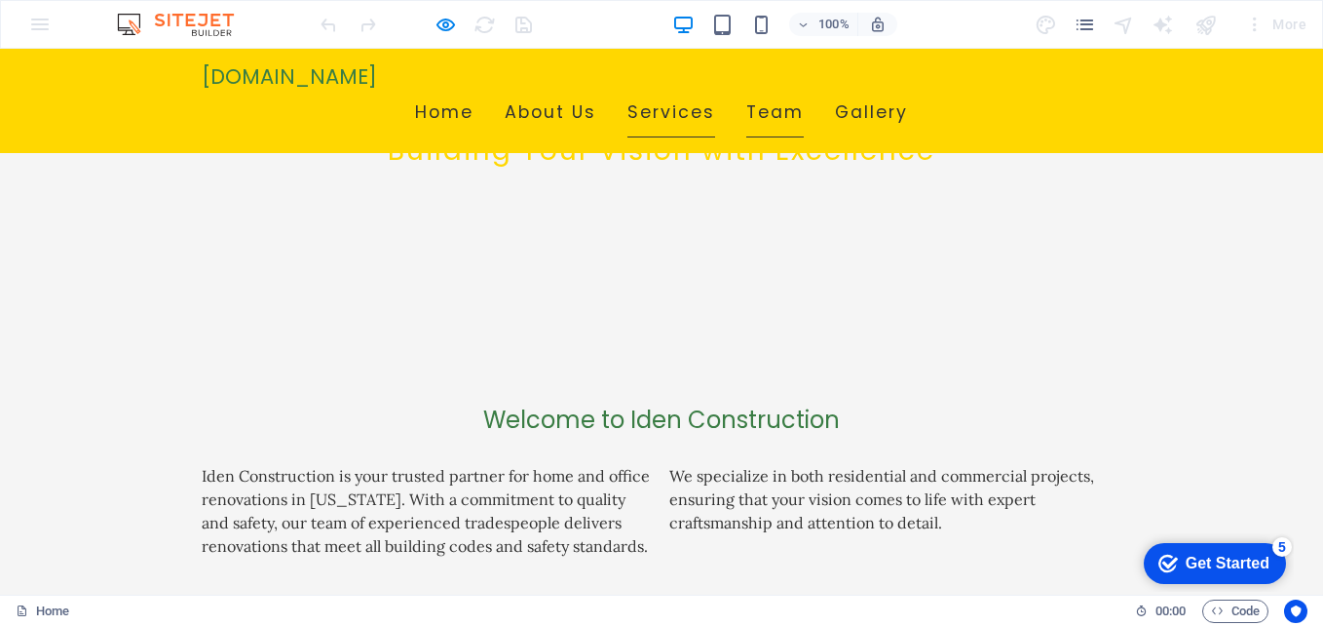
click at [804, 89] on link "Team" at bounding box center [774, 113] width 57 height 49
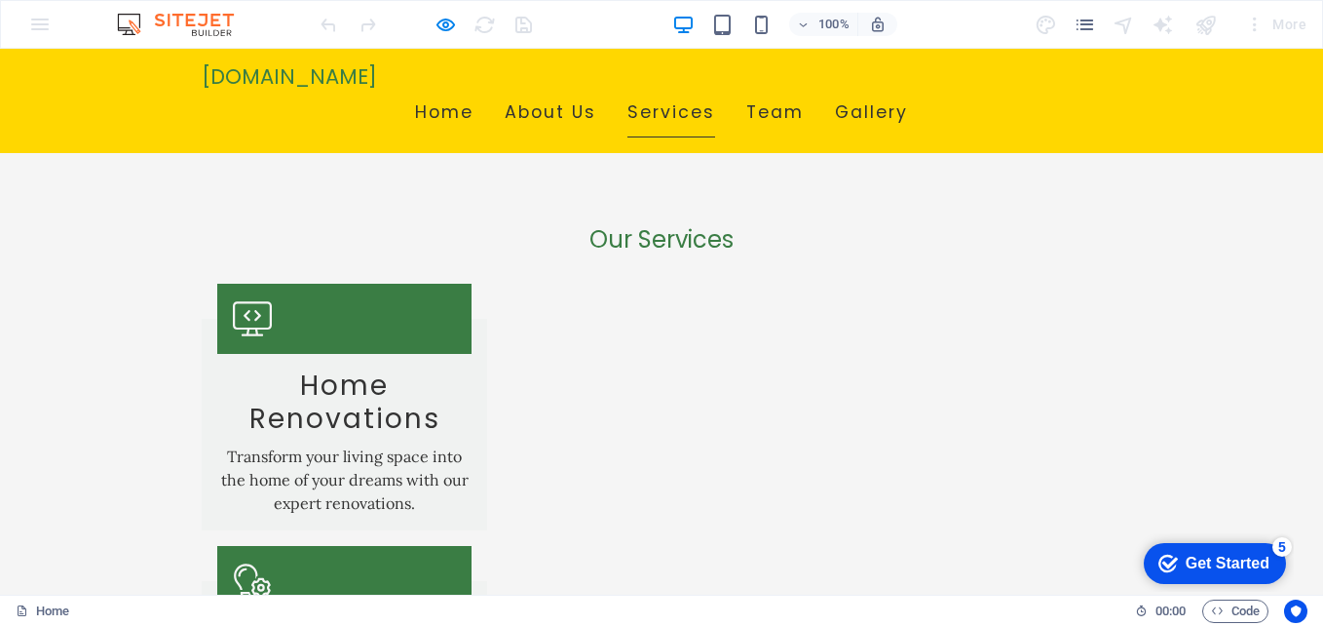
scroll to position [1006, 0]
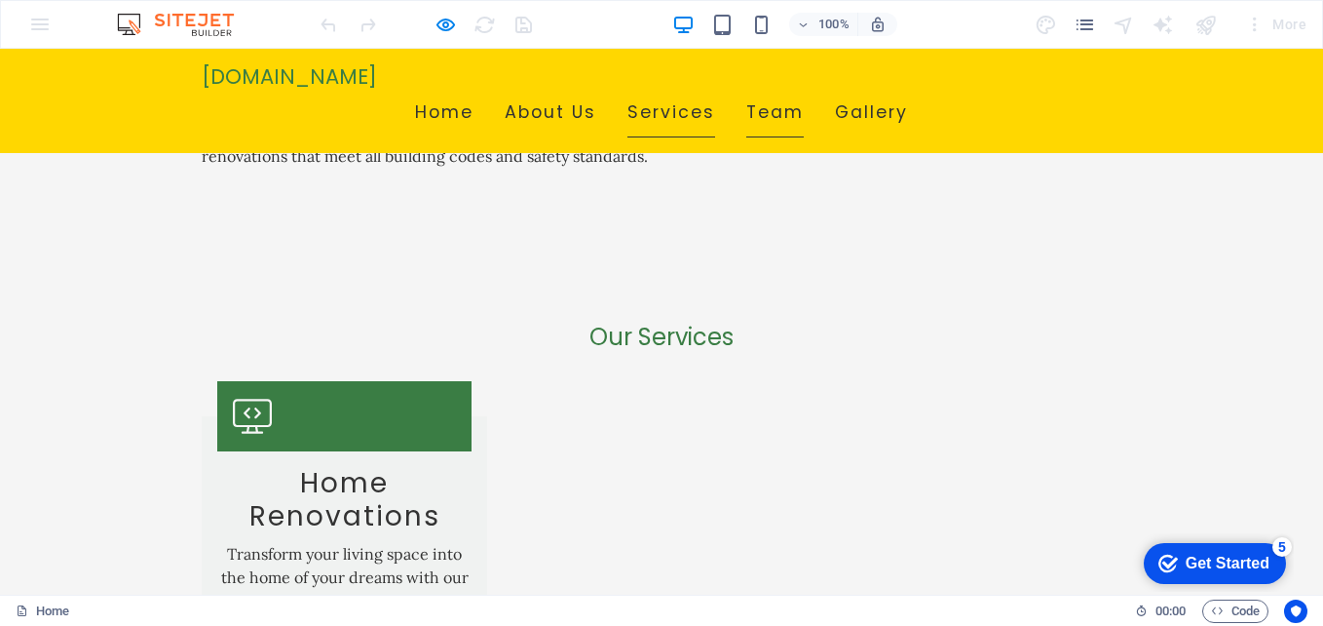
click at [804, 89] on link "Team" at bounding box center [774, 113] width 57 height 49
click at [804, 95] on link "Team" at bounding box center [774, 113] width 57 height 49
click at [908, 89] on link "Gallery" at bounding box center [871, 113] width 73 height 49
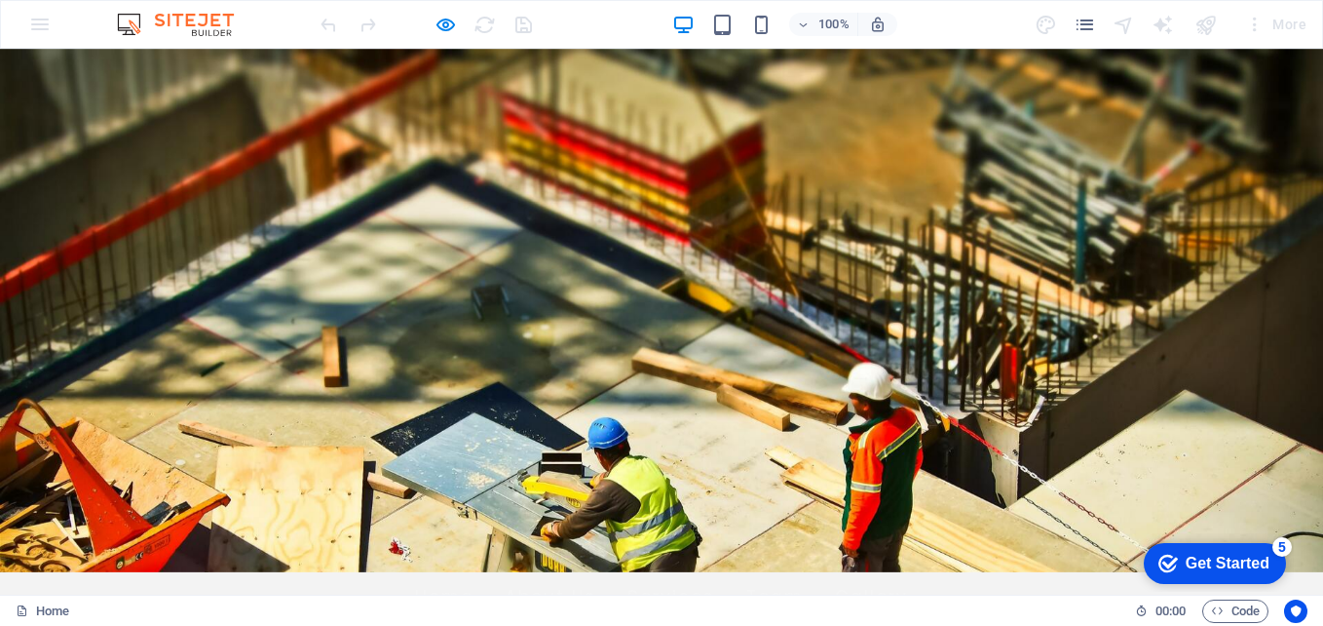
scroll to position [0, 0]
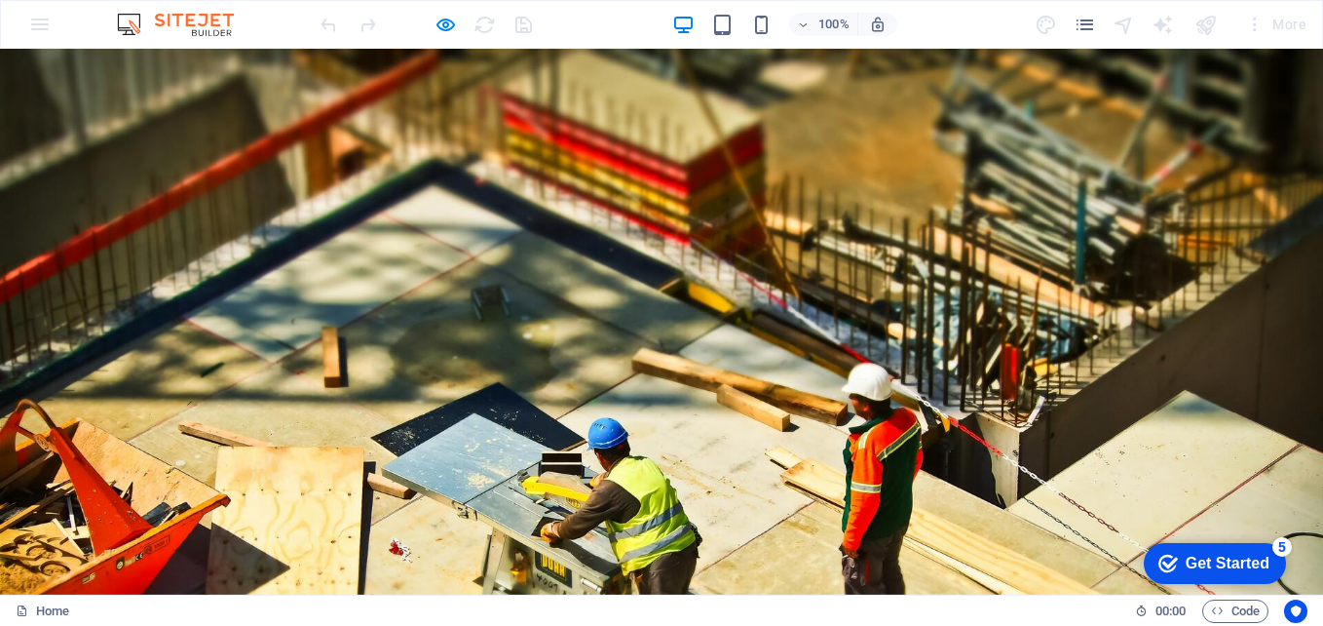
click at [366, 555] on div "[DOMAIN_NAME] Home About Us Services Team Gallery" at bounding box center [661, 607] width 1323 height 104
click at [197, 19] on img at bounding box center [185, 24] width 146 height 23
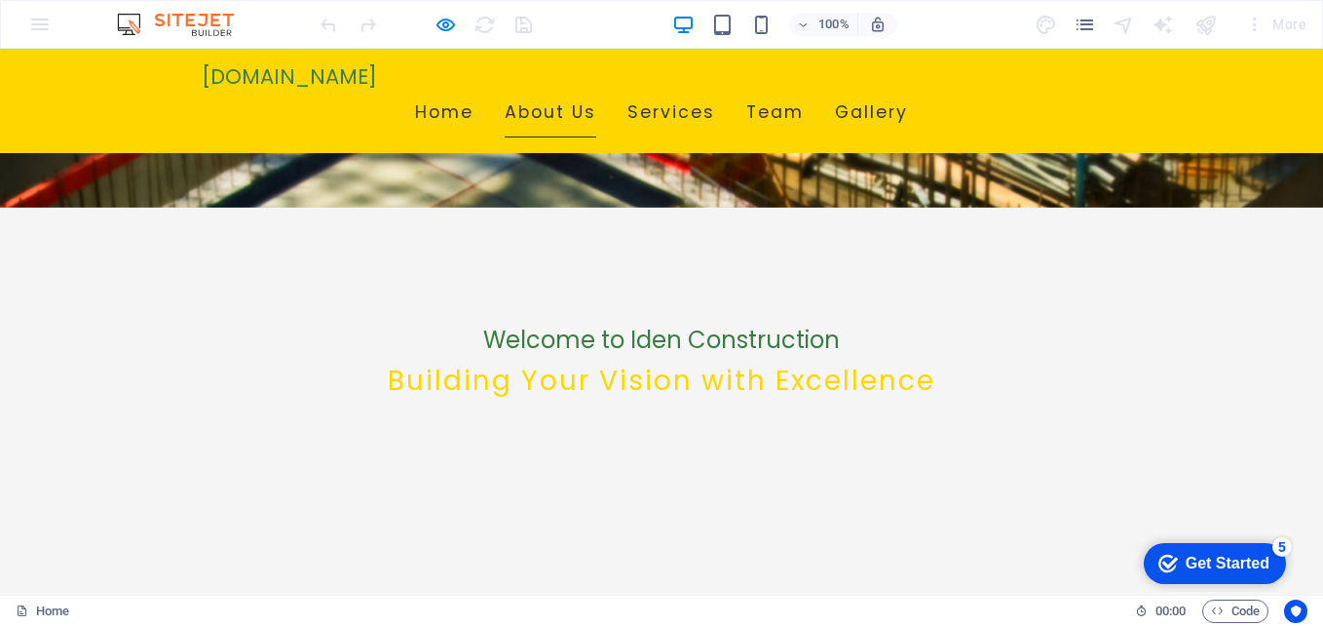
scroll to position [390, 0]
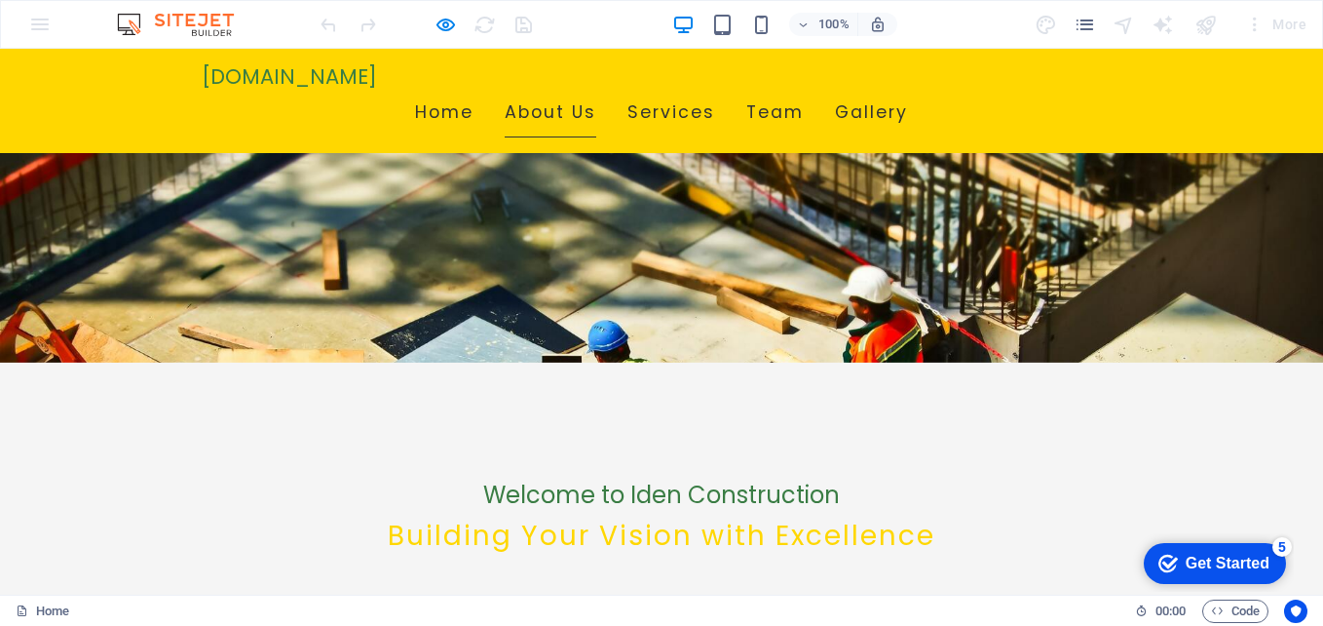
scroll to position [0, 0]
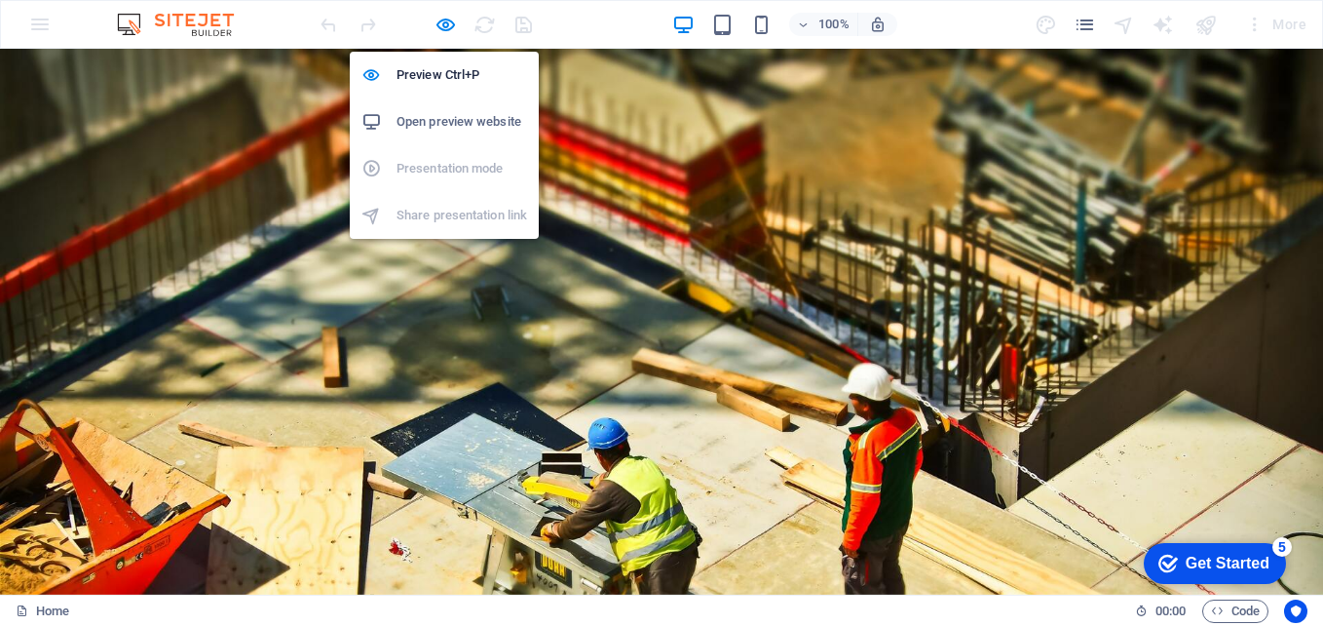
click at [452, 126] on h6 "Open preview website" at bounding box center [462, 121] width 131 height 23
